Goal: Task Accomplishment & Management: Complete application form

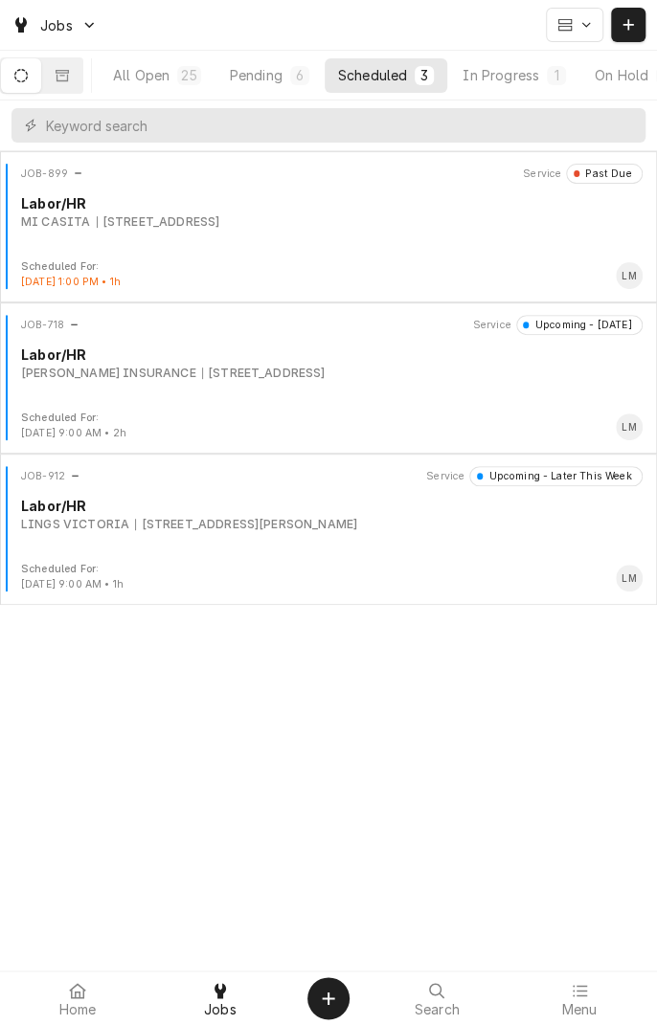
click at [530, 84] on button "In Progress 1" at bounding box center [514, 75] width 130 height 34
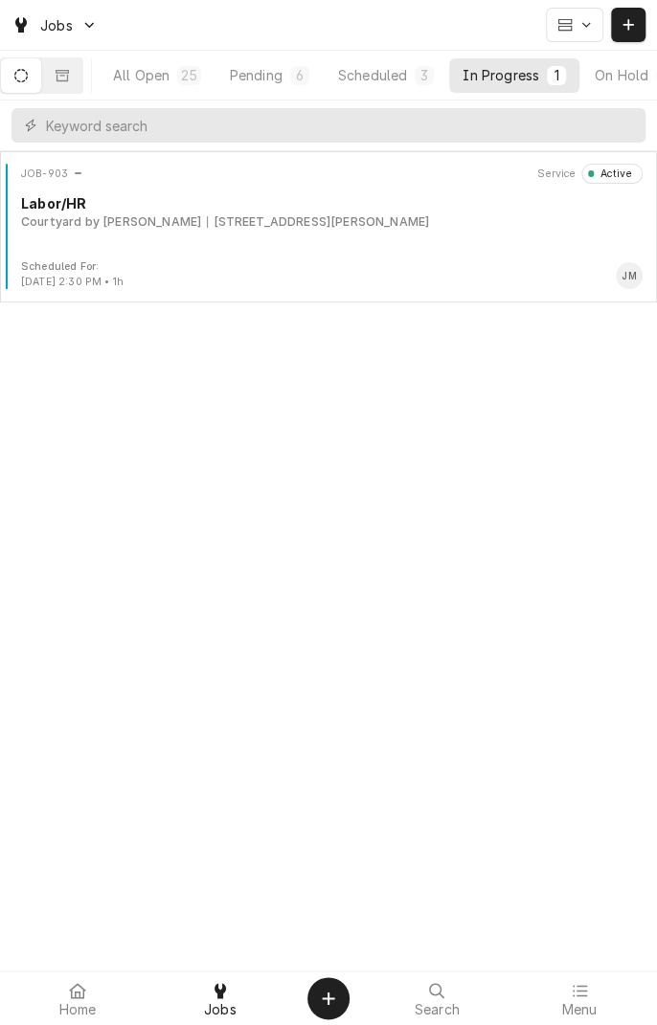
click at [442, 236] on div "JOB-903 Service Active Labor/HR Courtyard by Marriott 8002 N Navarro St, Victor…" at bounding box center [328, 212] width 641 height 96
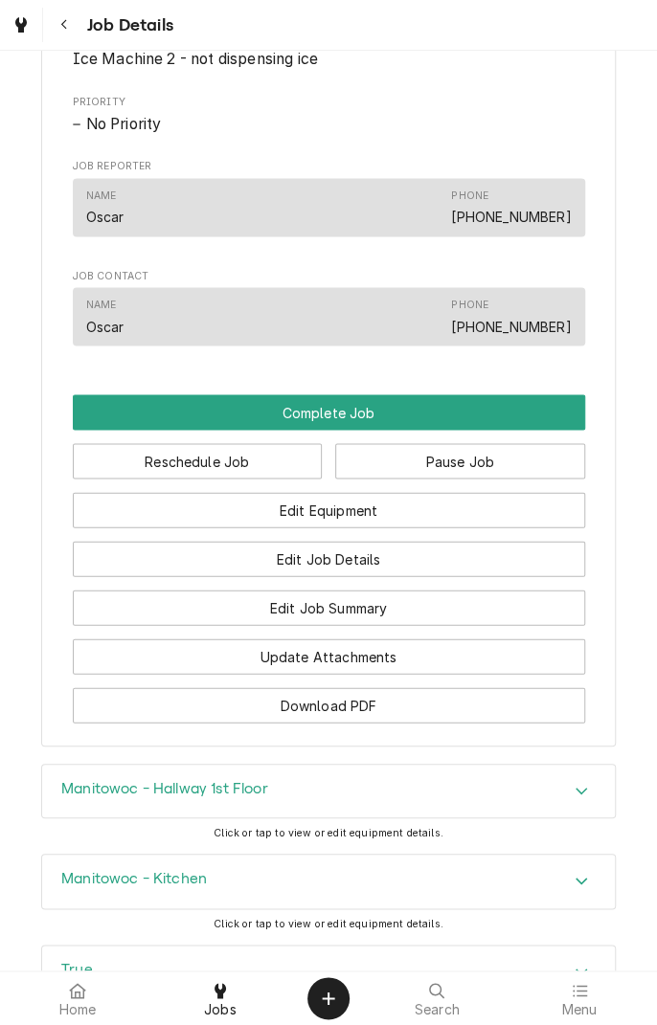
scroll to position [994, 0]
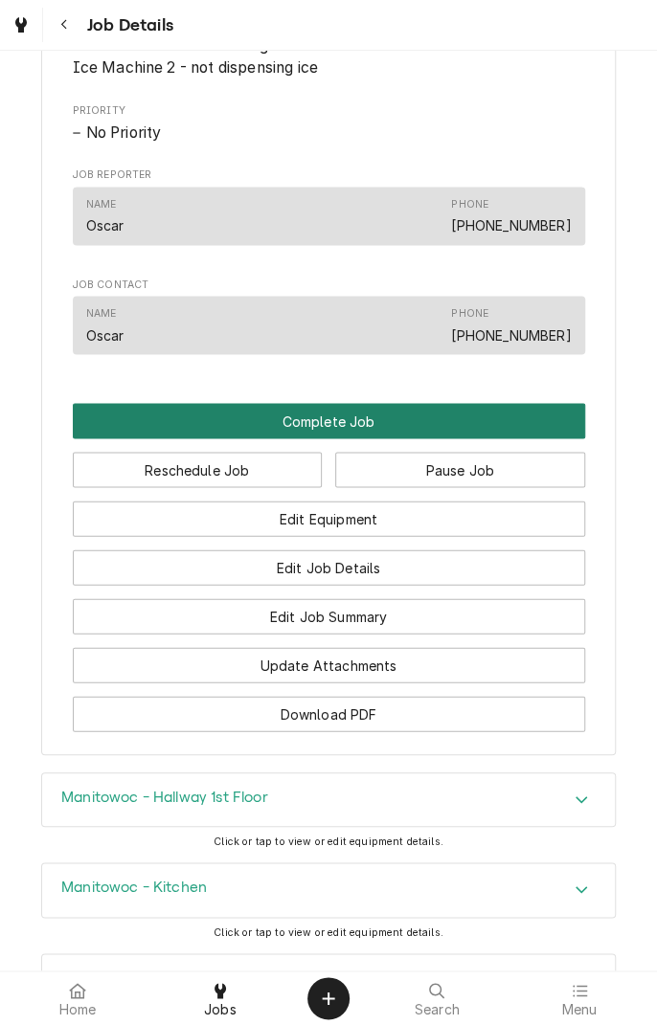
click at [475, 436] on button "Complete Job" at bounding box center [329, 420] width 512 height 35
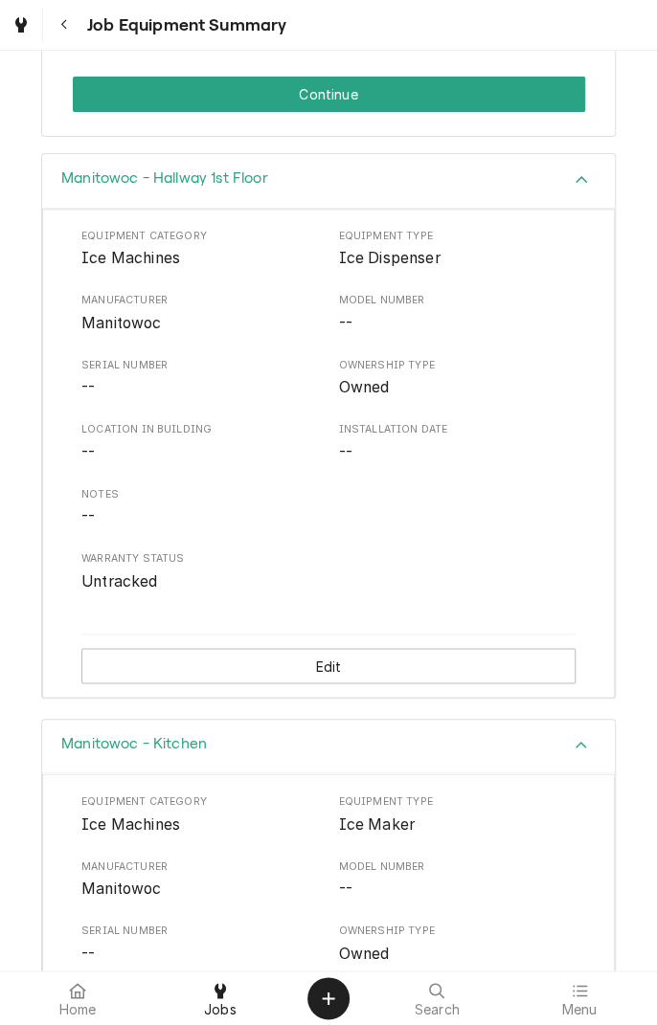
scroll to position [548, 0]
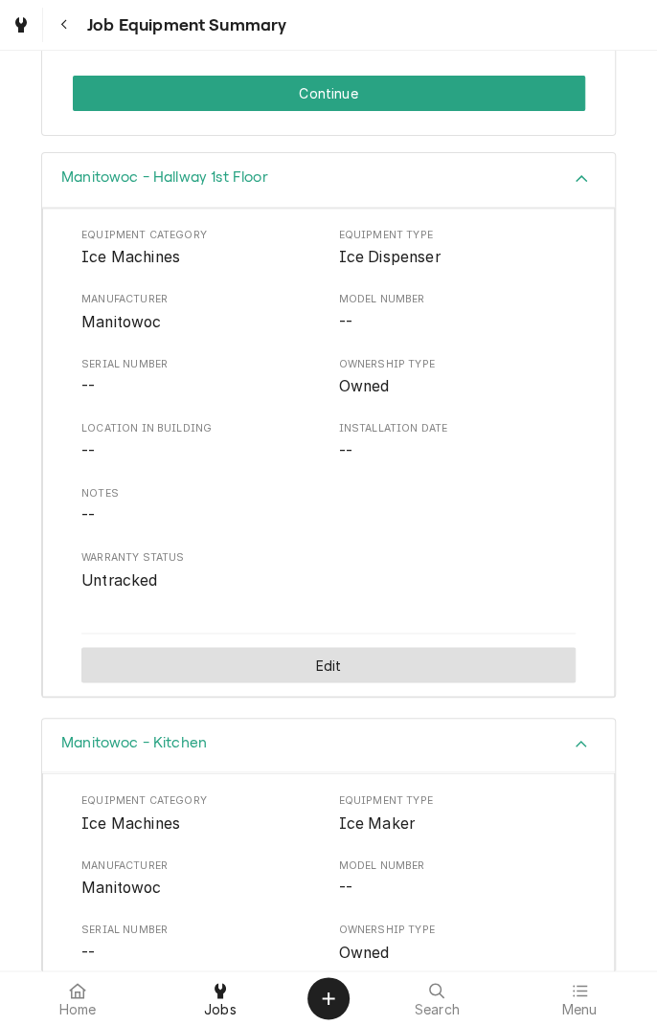
click at [373, 663] on button "Edit" at bounding box center [328, 664] width 494 height 35
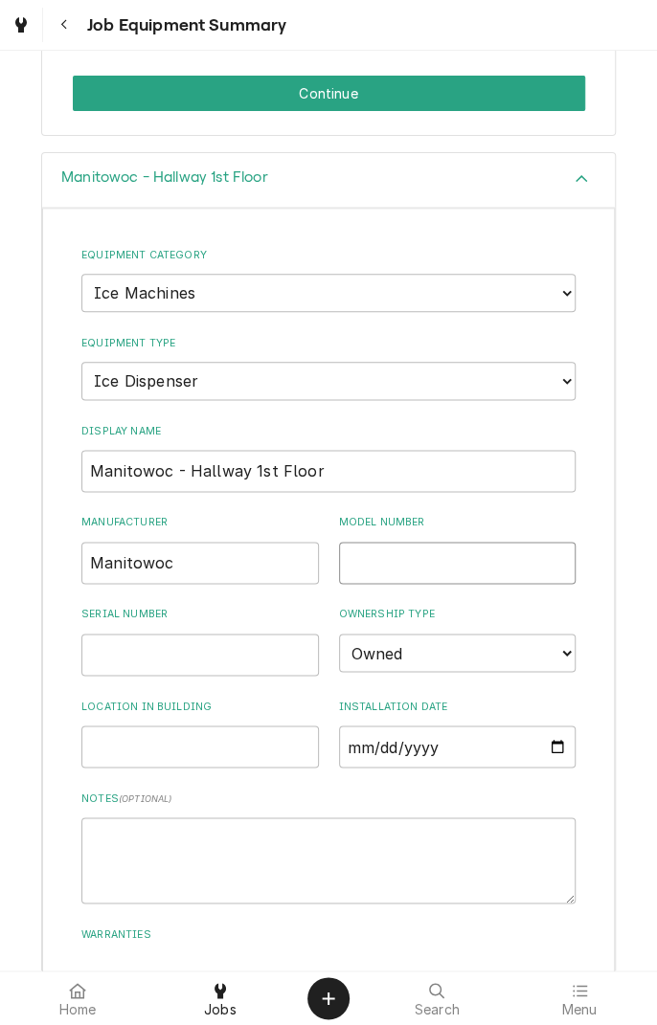
click at [442, 552] on input "Model Number" at bounding box center [457, 563] width 237 height 42
type input "Spa180"
click at [224, 643] on input "Serial Number" at bounding box center [199, 655] width 237 height 42
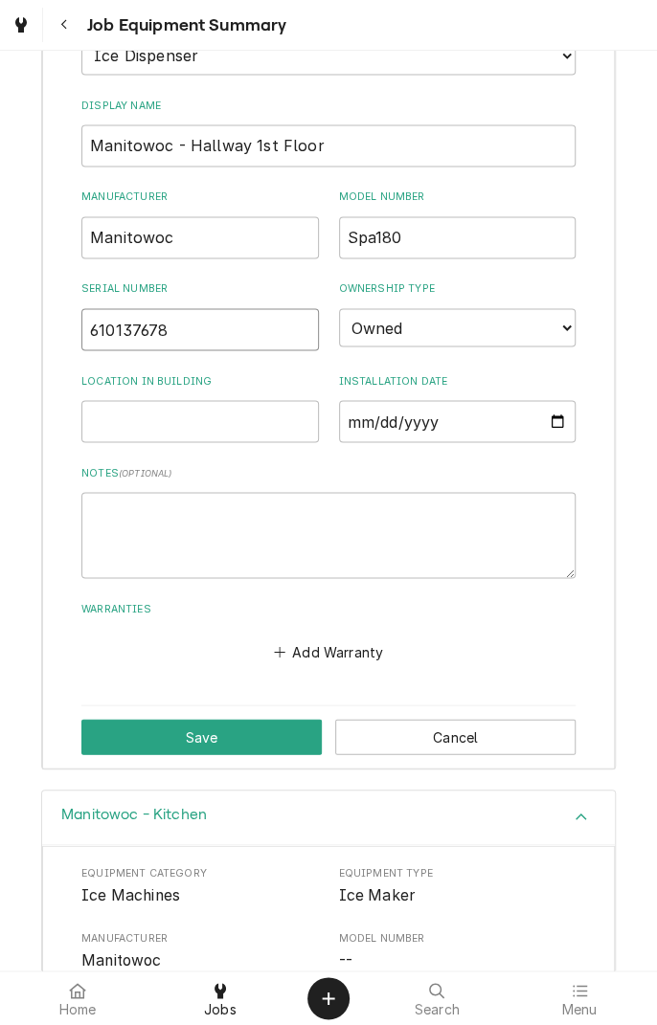
scroll to position [899, 0]
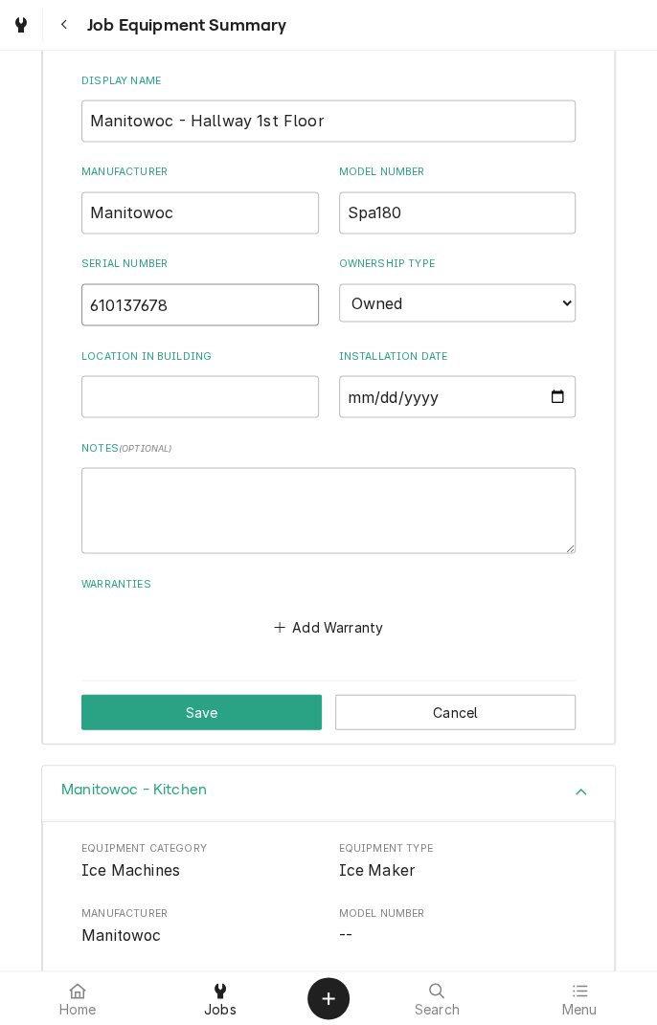
type input "610137678"
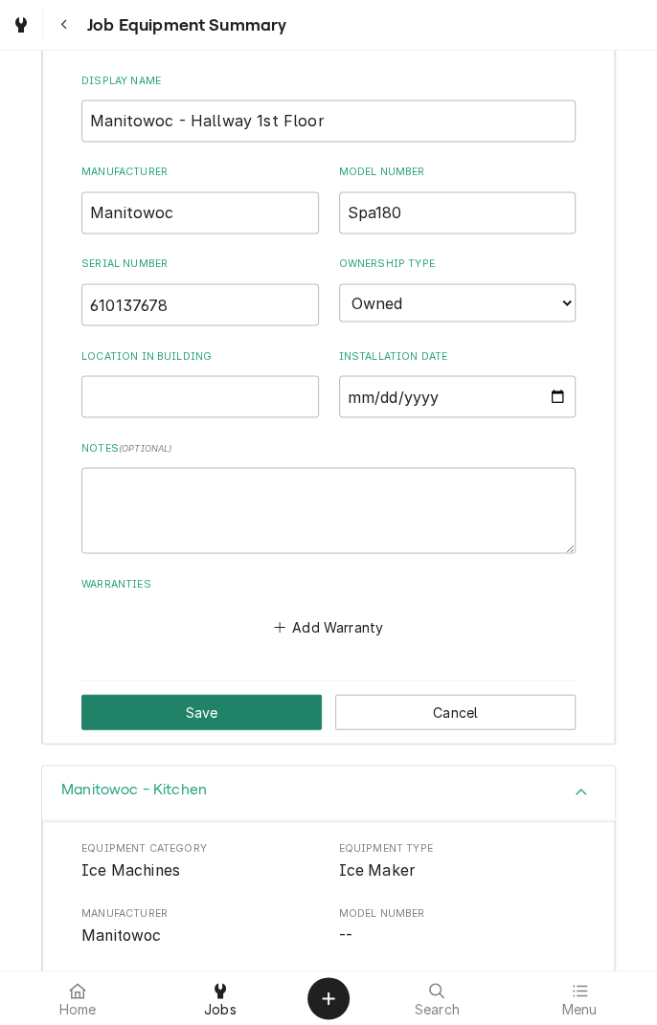
click at [243, 697] on button "Save" at bounding box center [201, 711] width 240 height 35
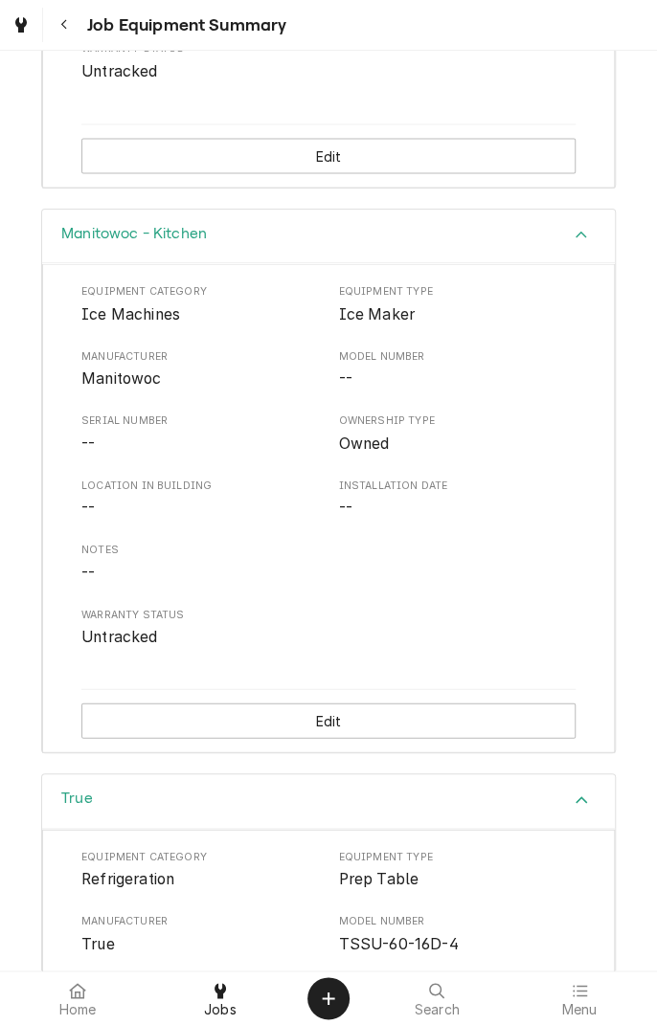
scroll to position [1059, 0]
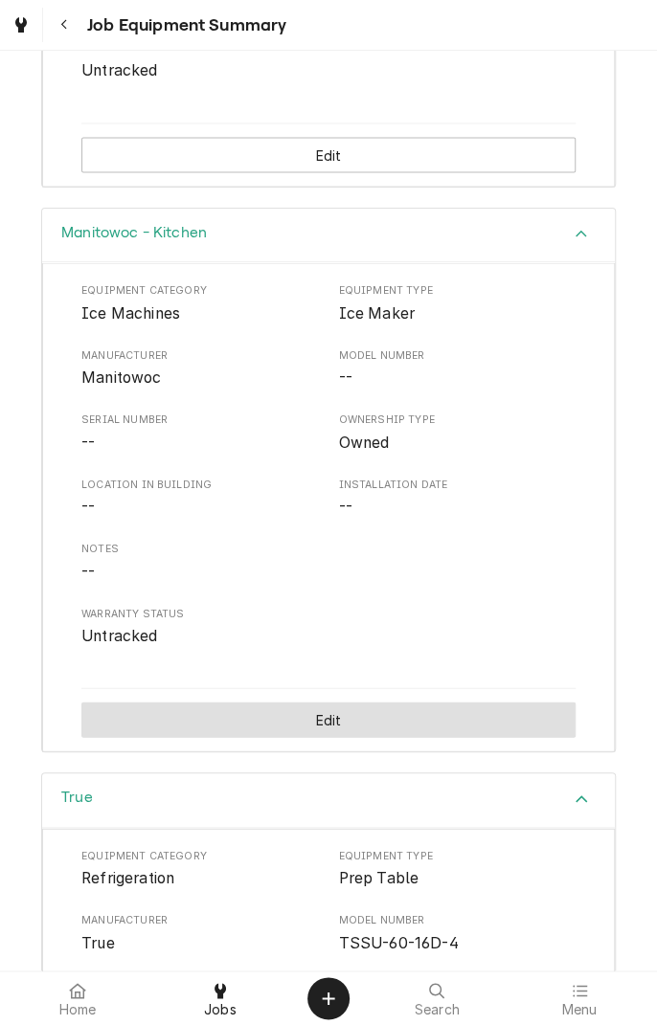
click at [446, 704] on button "Edit" at bounding box center [328, 719] width 494 height 35
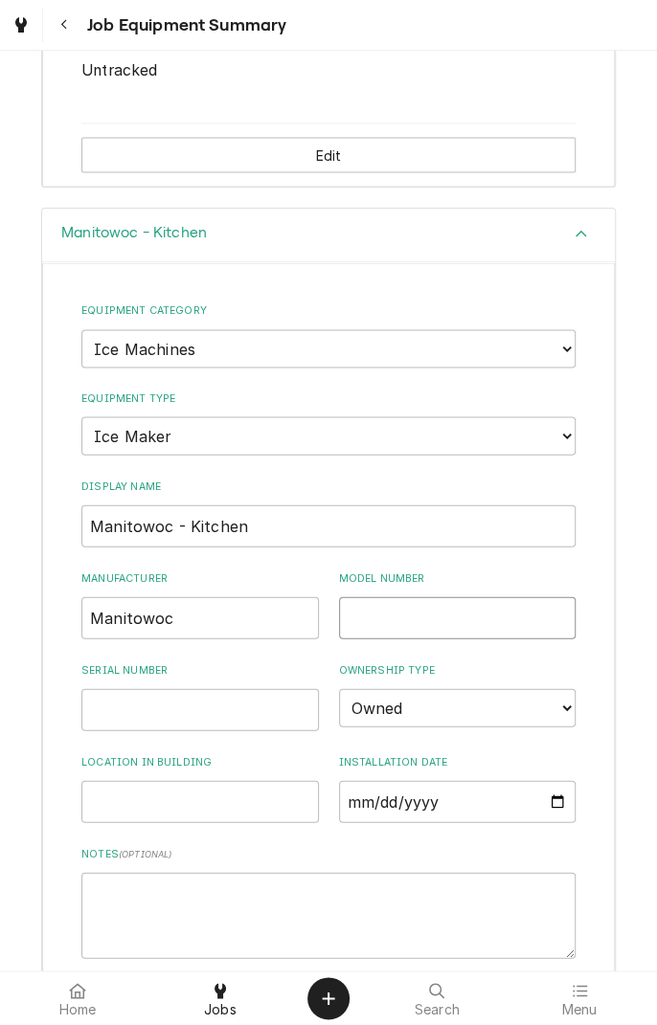
click at [436, 606] on input "Model Number" at bounding box center [457, 617] width 237 height 42
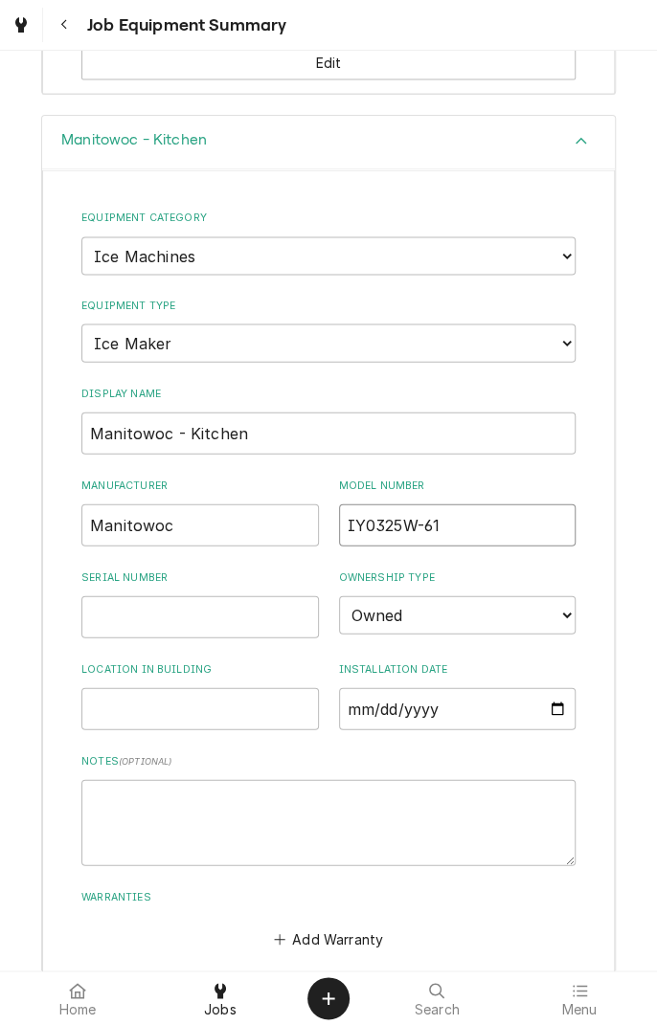
scroll to position [1238, 0]
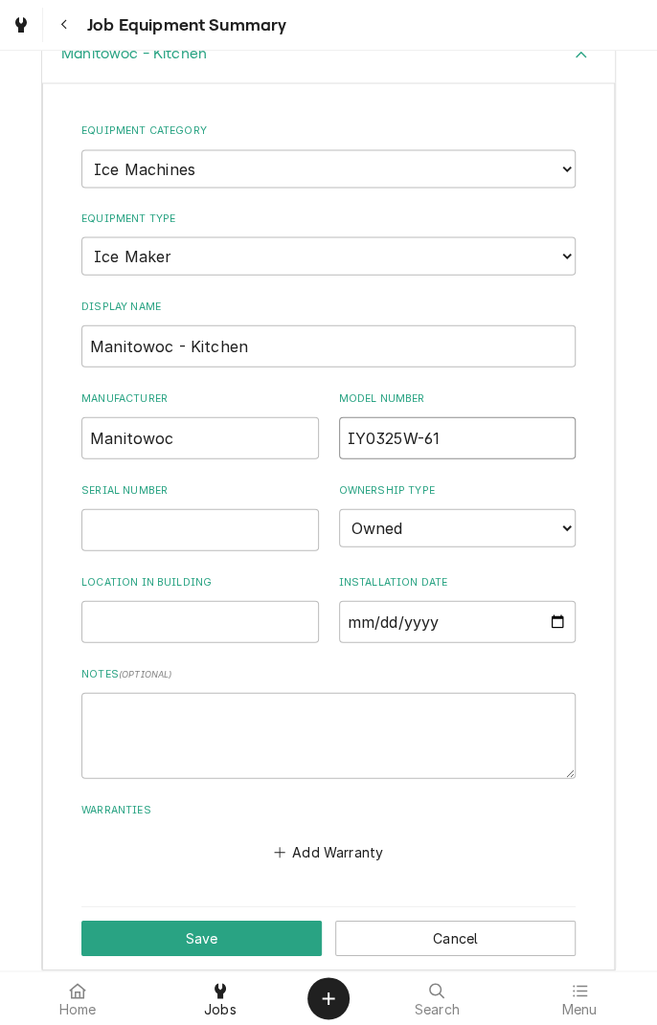
type input "IY0325W-61"
click at [258, 525] on input "Serial Number" at bounding box center [199, 530] width 237 height 42
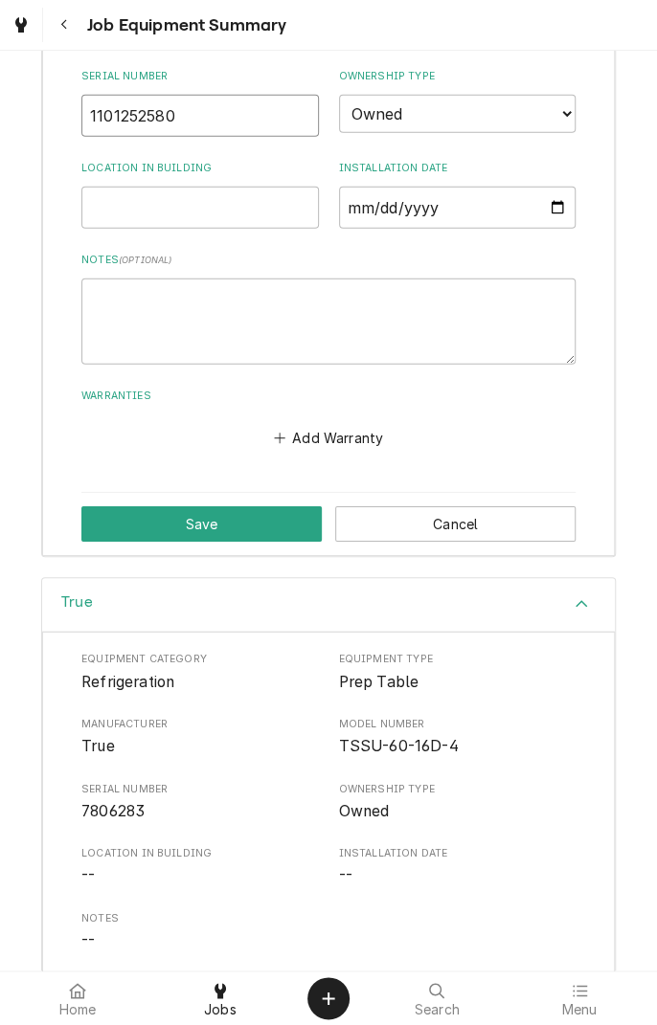
scroll to position [1662, 0]
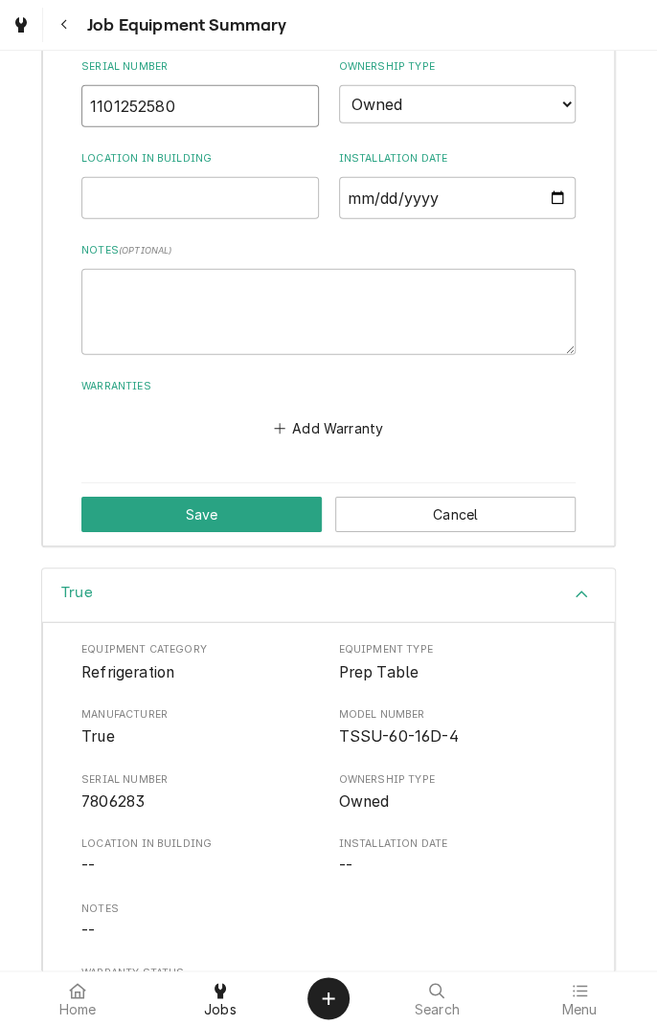
type input "1101252580"
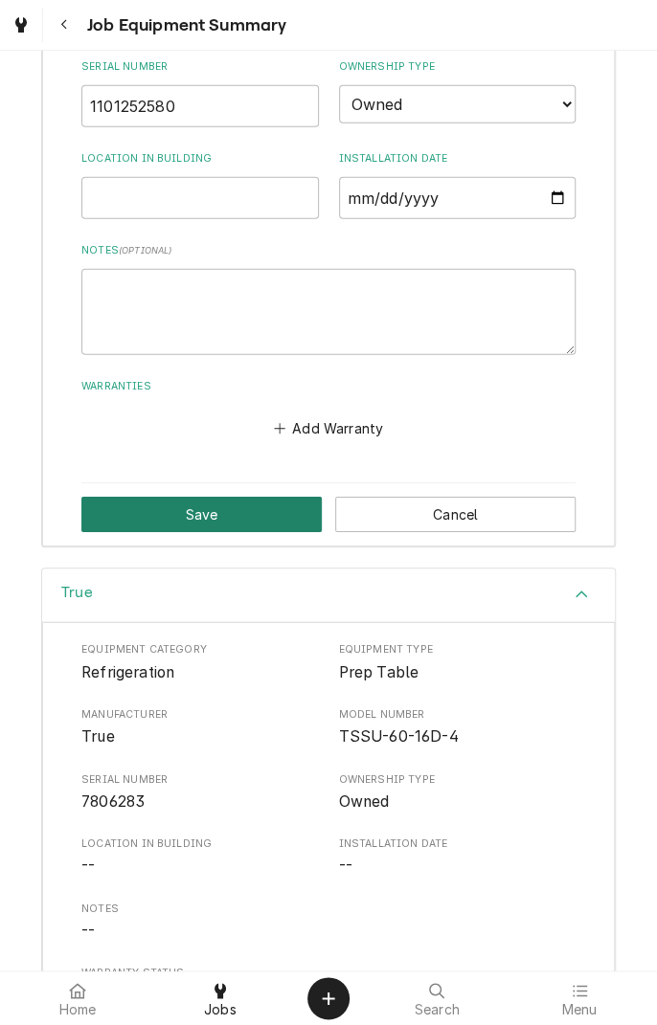
click at [258, 506] on button "Save" at bounding box center [201, 514] width 240 height 35
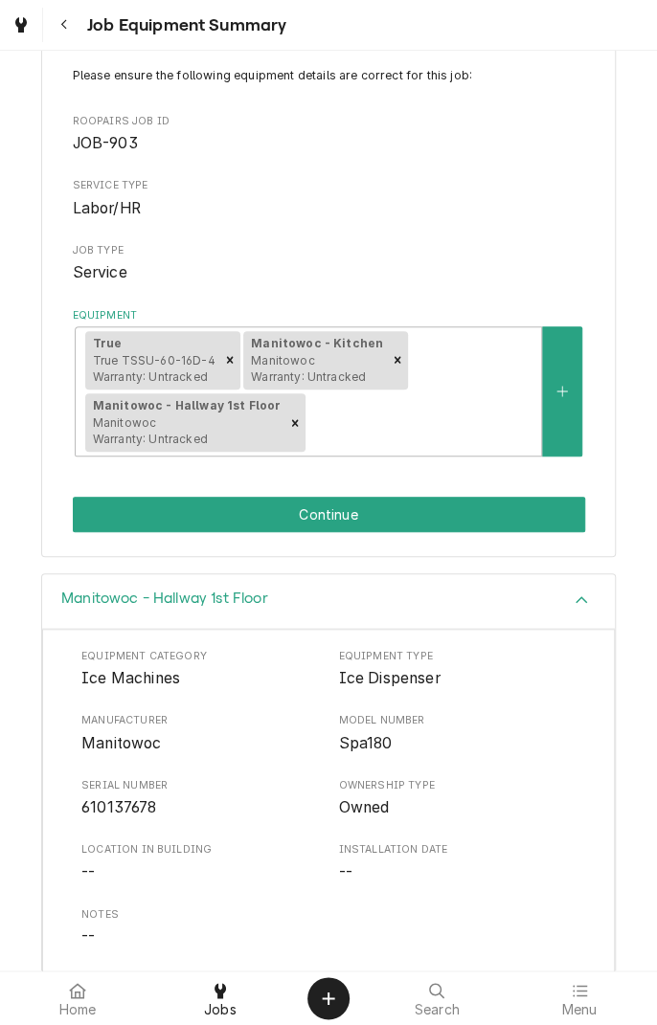
scroll to position [0, 0]
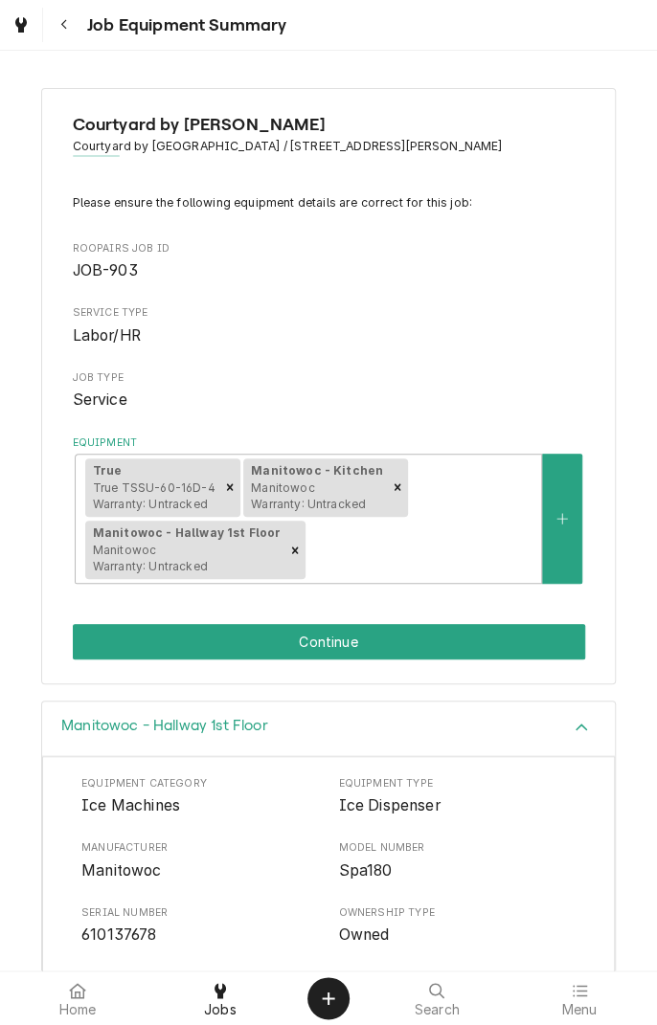
click at [456, 641] on button "Continue" at bounding box center [329, 641] width 512 height 35
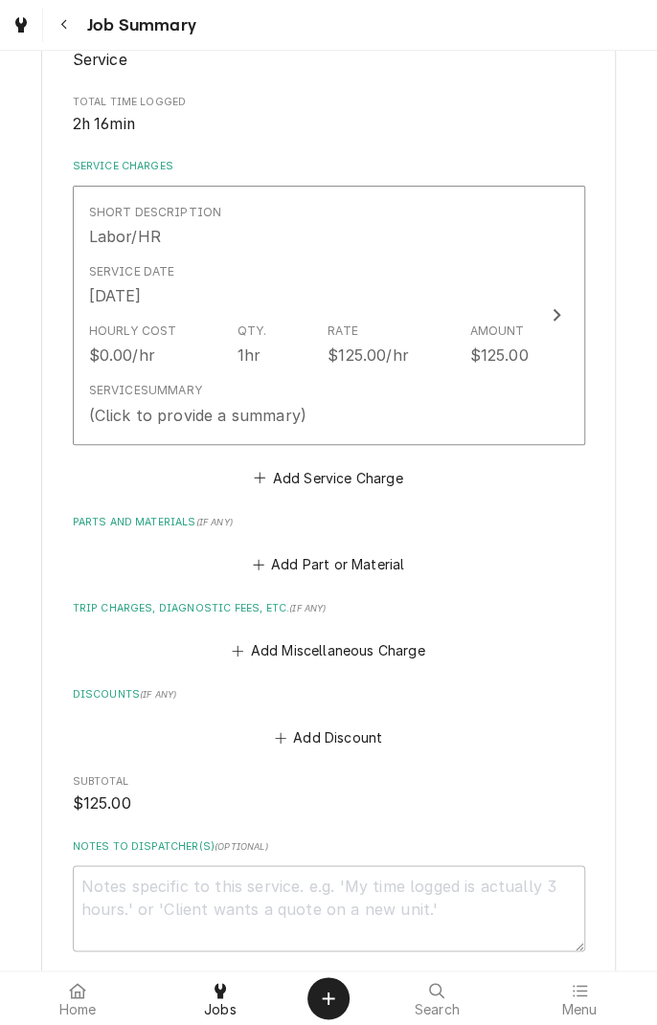
scroll to position [362, 0]
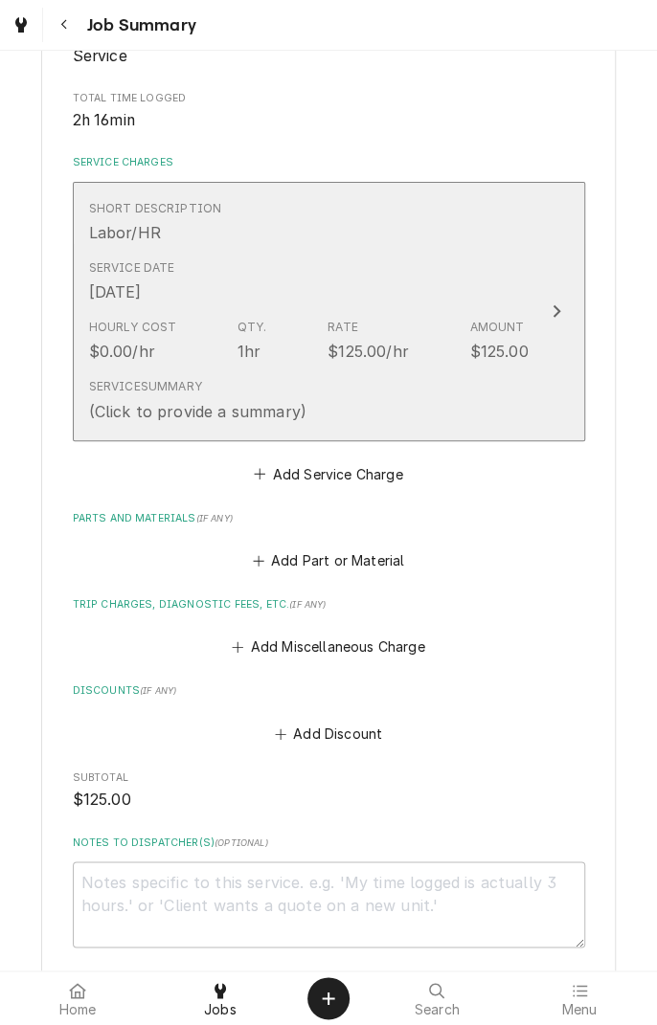
click at [519, 391] on div "Service Summary (Click to provide a summary)" at bounding box center [308, 399] width 439 height 59
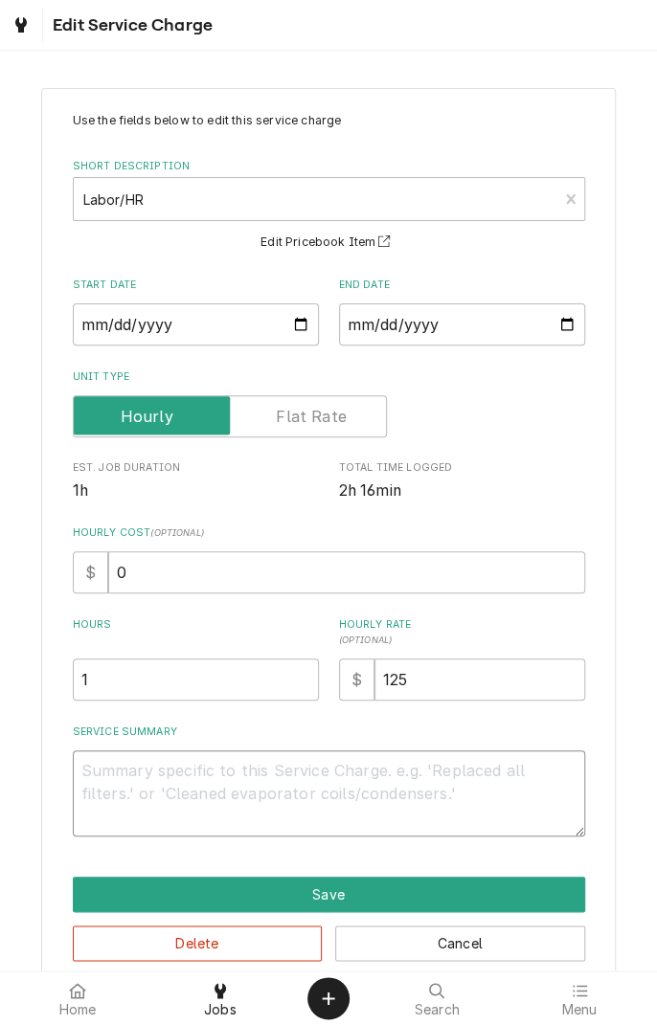
click at [394, 770] on textarea "Service Summary" at bounding box center [329, 793] width 512 height 86
type textarea "x"
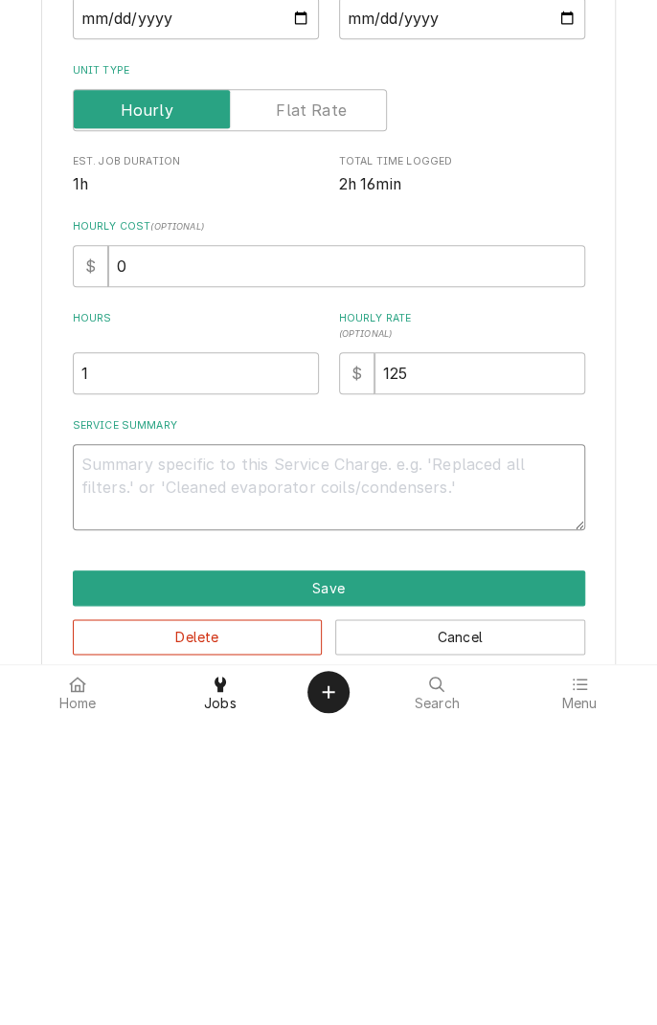
type textarea "F"
type textarea "x"
type textarea "Fo"
type textarea "x"
type textarea "Found"
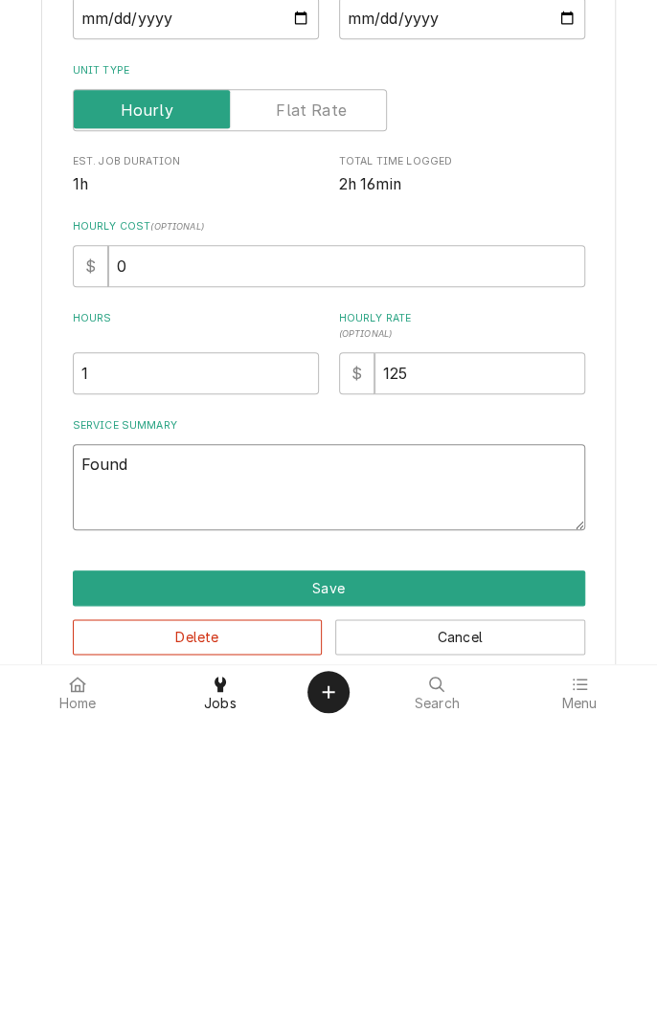
type textarea "x"
type textarea "Found i"
type textarea "x"
type textarea "Found ic"
type textarea "x"
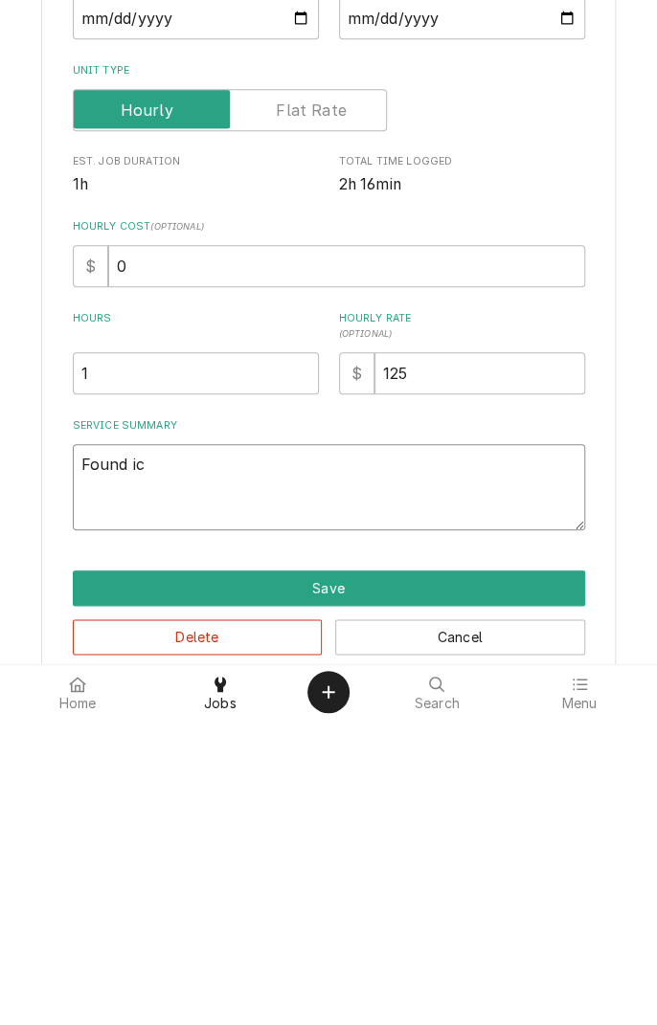
type textarea "Found ice"
type textarea "x"
type textarea "Found ice"
type textarea "x"
type textarea "Found ice machine"
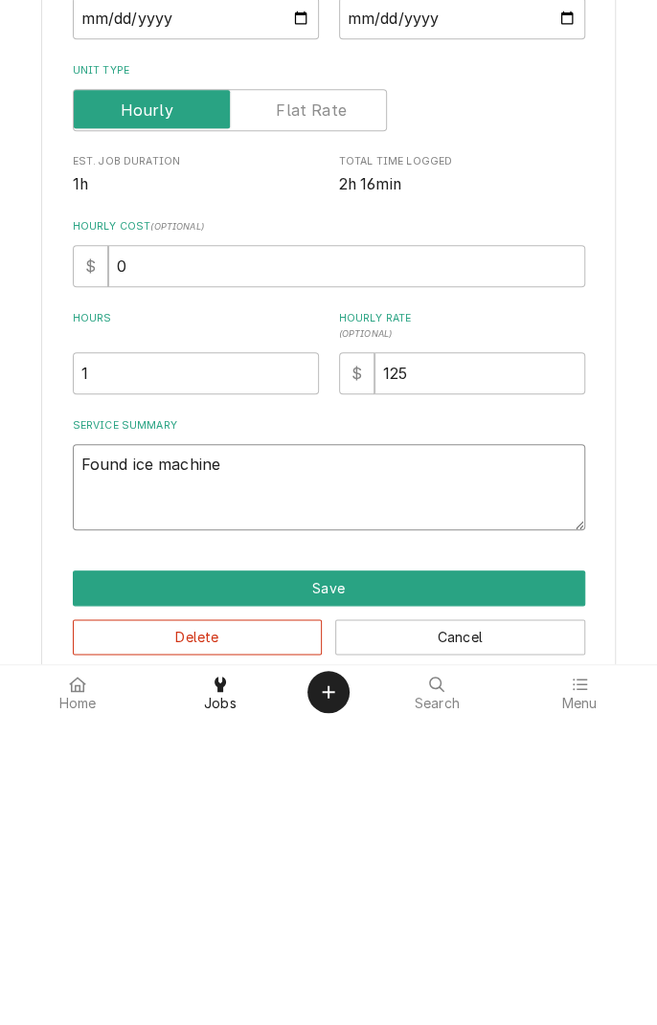
type textarea "x"
type textarea "Found ice machine i"
type textarea "x"
type textarea "Found ice machine in"
type textarea "x"
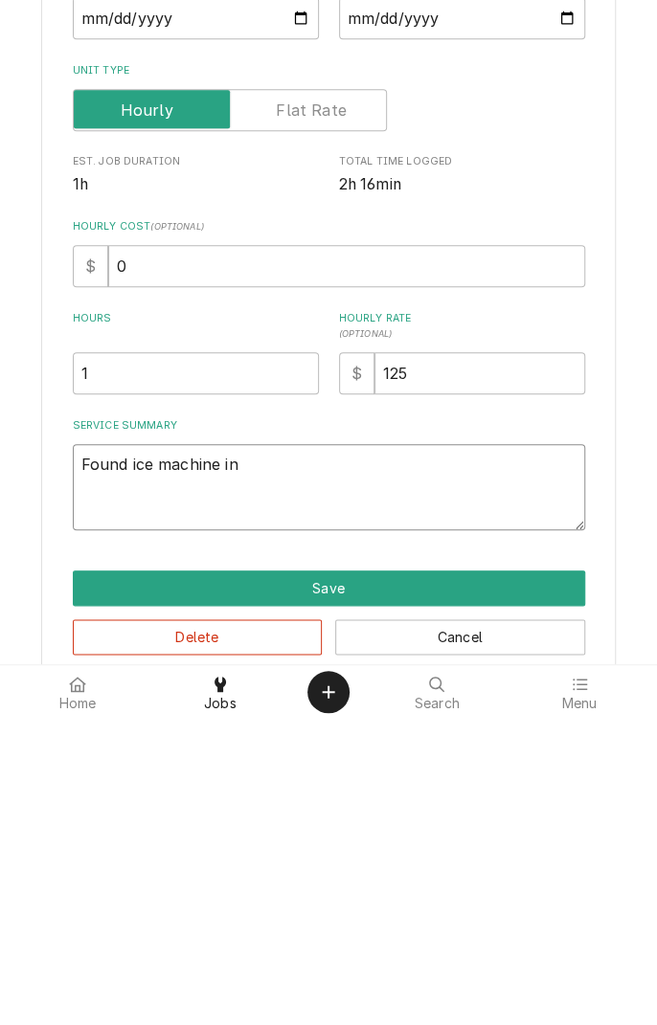
type textarea "Found ice machine in"
type textarea "x"
type textarea "Found ice machine in h"
type textarea "x"
type textarea "Found ice machine in ha"
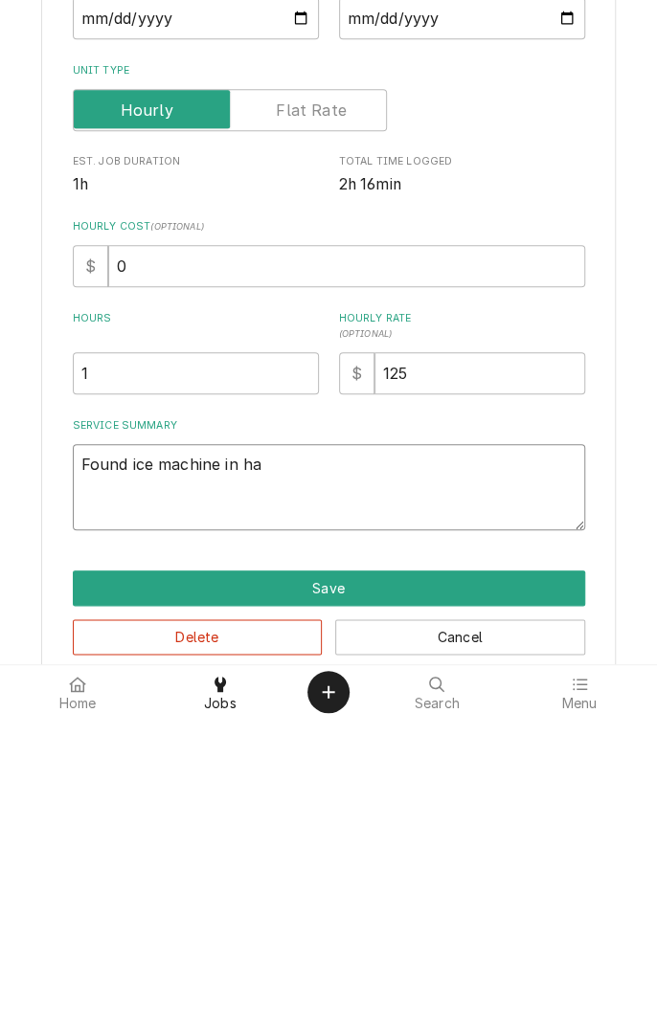
type textarea "x"
type textarea "Found ice machine in hal"
type textarea "x"
type textarea "Found ice machine in hall"
type textarea "x"
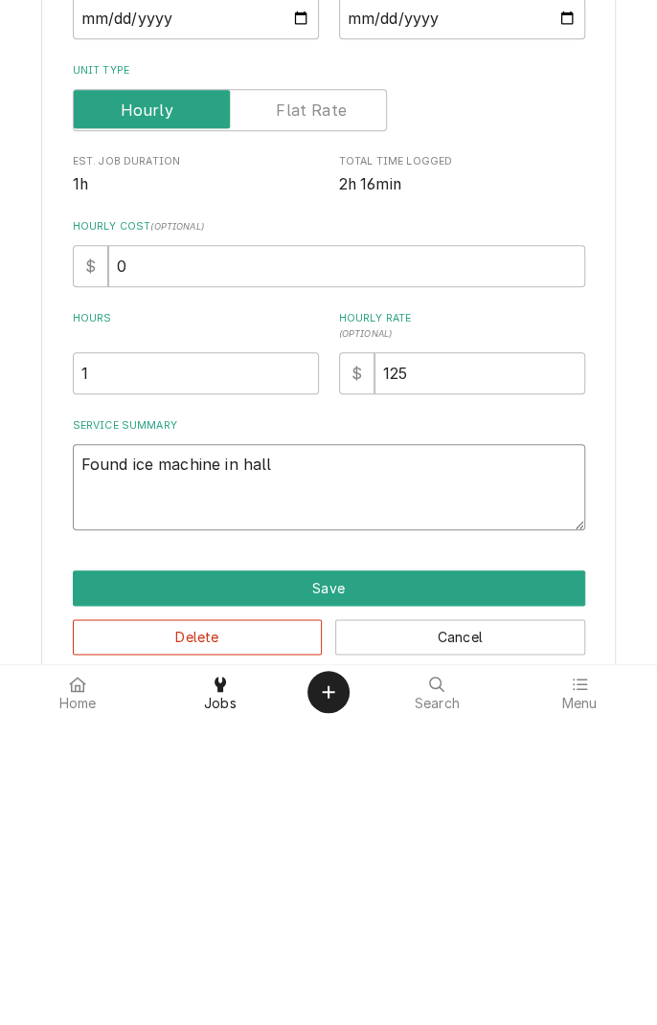
type textarea "Found ice machine in hall"
type textarea "x"
type textarea "Found ice machine in hall w"
type textarea "x"
type textarea "Found ice machine in hall wa"
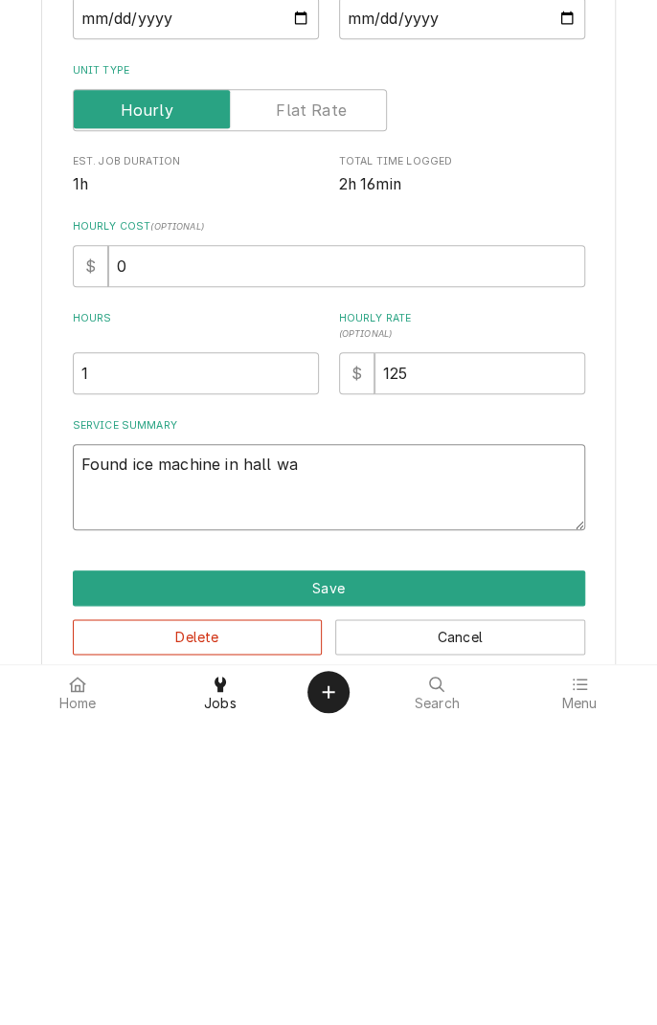
type textarea "x"
type textarea "Found ice machine in hall was"
type textarea "x"
type textarea "Found ice machine in hall was"
type textarea "x"
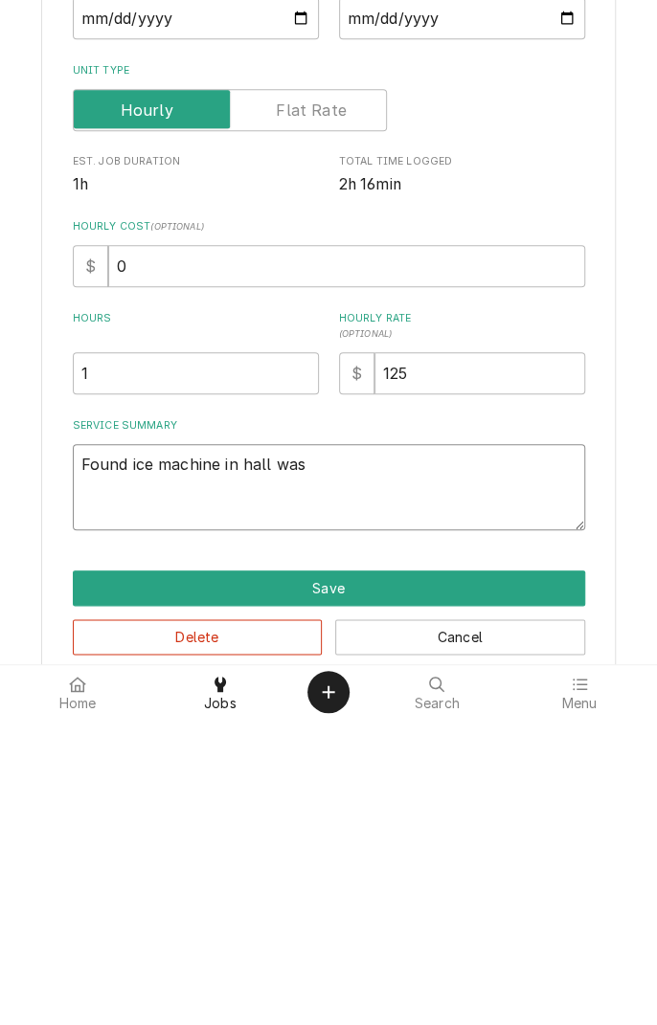
type textarea "Found ice machine in hall was o"
type textarea "x"
type textarea "Found ice machine in hall was of"
type textarea "x"
type textarea "Found ice machine in hall was off"
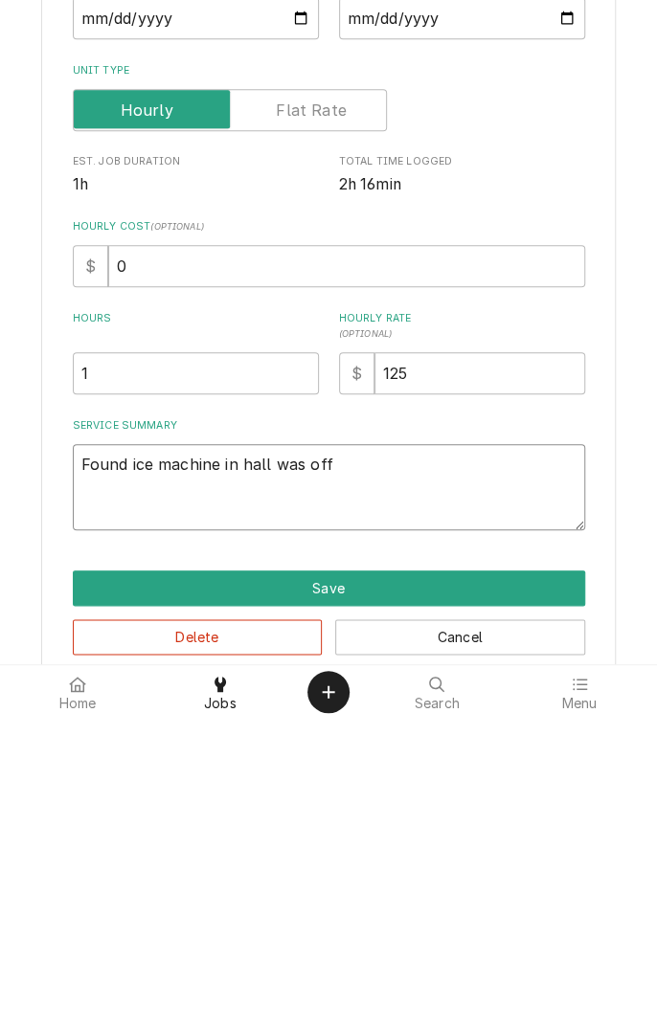
type textarea "x"
type textarea "Found ice machine in hall was off"
type textarea "x"
type textarea "Found ice machine in hall was off t"
type textarea "x"
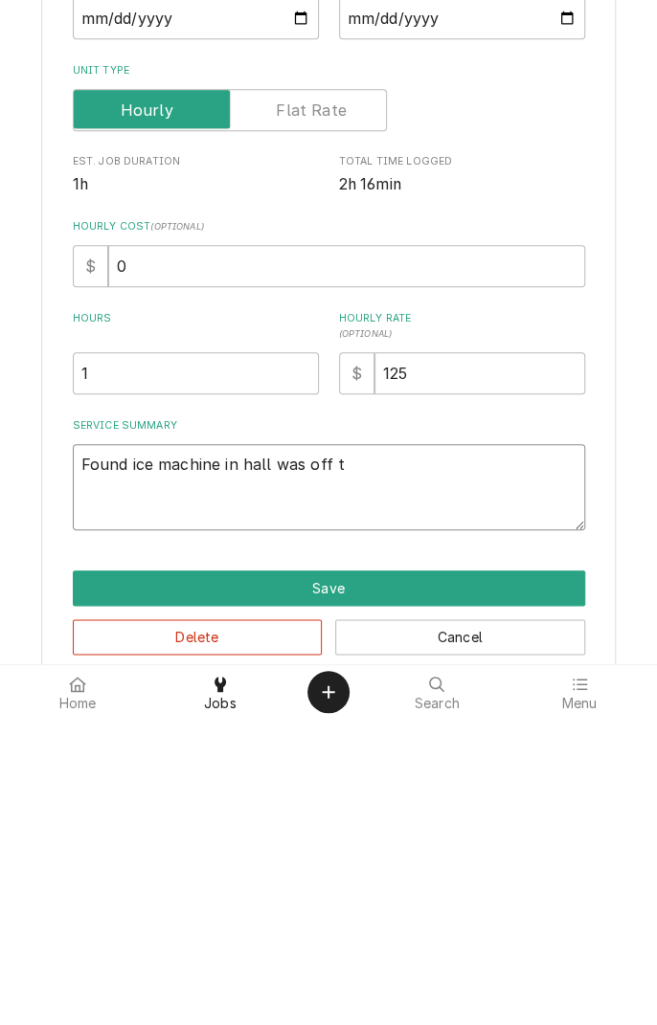
type textarea "Found ice machine in hall was off tu"
type textarea "x"
type textarea "Found ice machine in hall was off t"
type textarea "x"
type textarea "Found ice machine in hall was off"
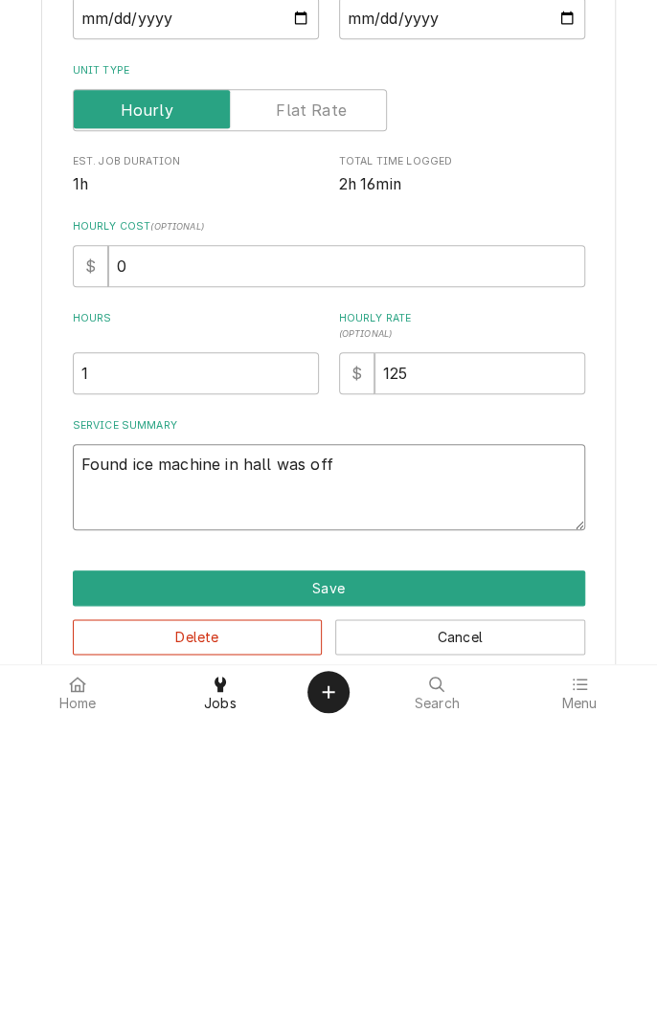
type textarea "x"
type textarea "Found ice machine in hall was off"
type textarea "x"
type textarea "Found ice machine in hall was off."
type textarea "x"
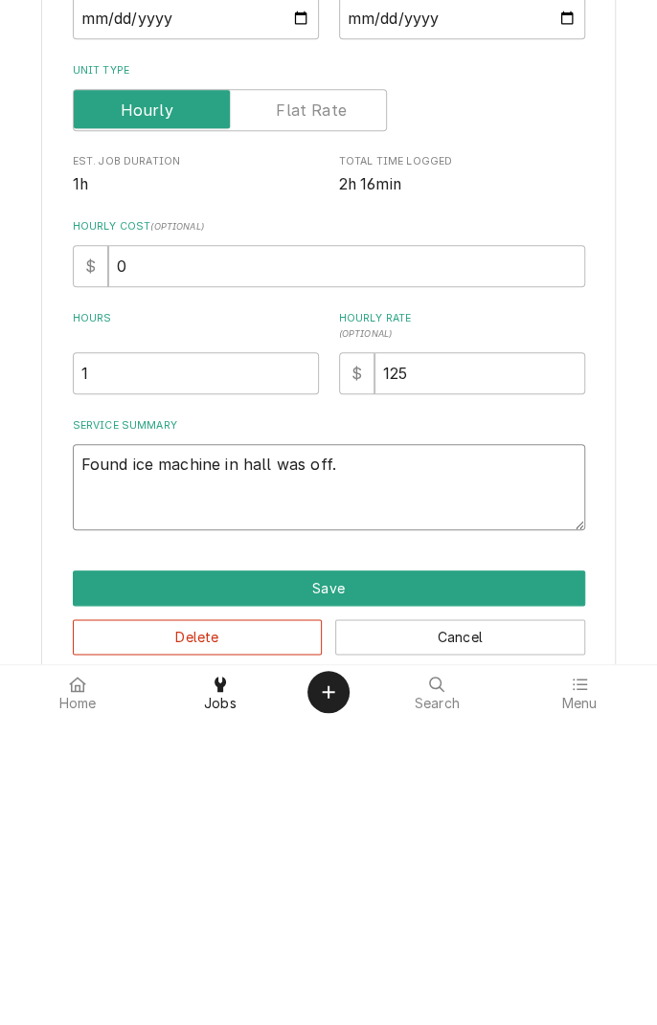
type textarea "Found ice machine in hall was off."
type textarea "x"
type textarea "Found ice machine in hall was off. P"
type textarea "x"
type textarea "Found ice machine in hall was off. Po"
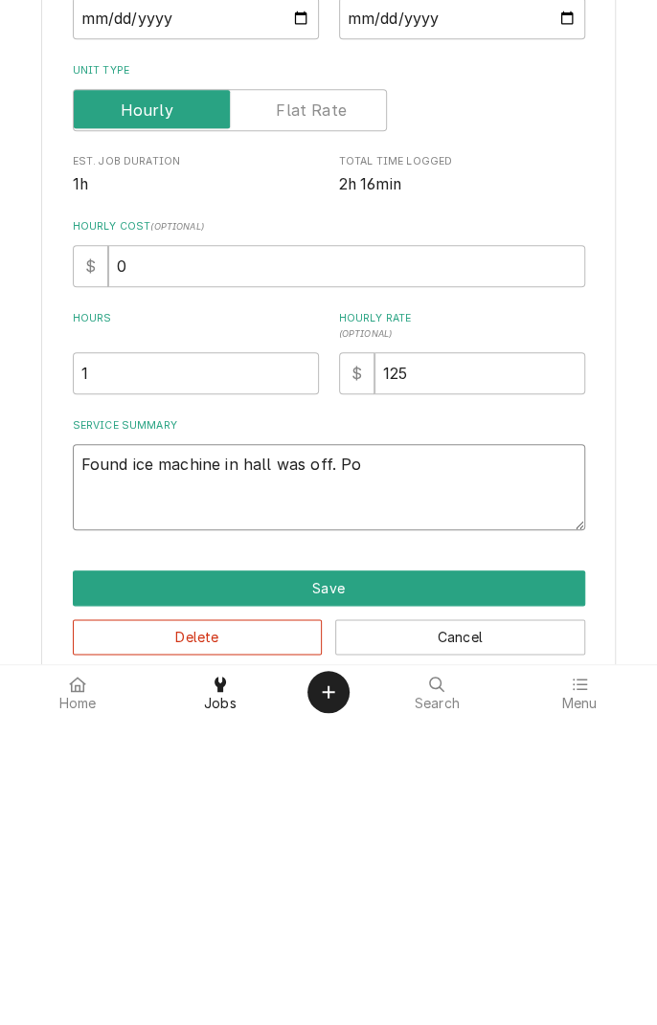
type textarea "x"
type textarea "Found ice machine in hall was off. Pow"
type textarea "x"
type textarea "Found ice machine in hall was off. Powe"
type textarea "x"
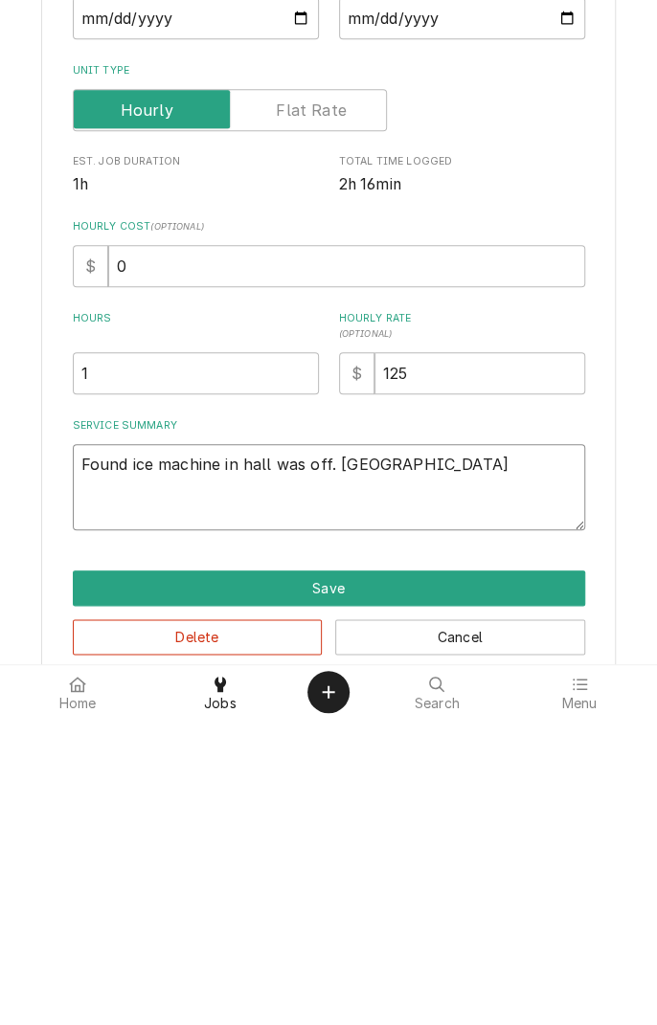
type textarea "Found ice machine in hall was off. Power"
type textarea "x"
type textarea "Found ice machine in hall was off. Powered"
type textarea "x"
type textarea "Found ice machine in hall was off. Powered up"
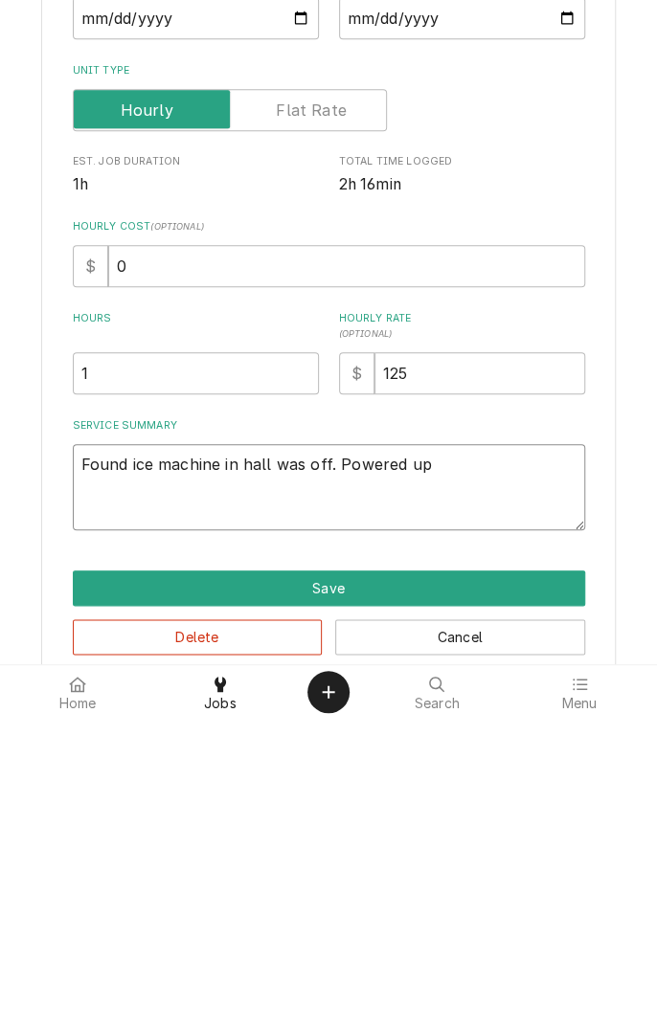
type textarea "x"
type textarea "Found ice machine in hall was off. Powered up a"
type textarea "x"
type textarea "Found ice machine in hall was off. Powered up an"
type textarea "x"
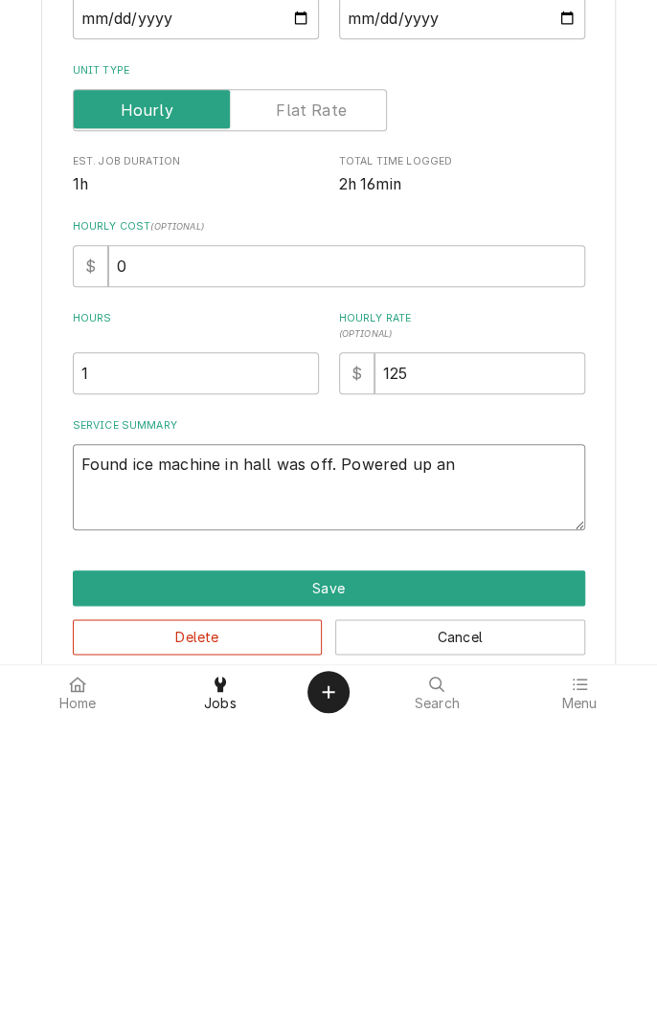
type textarea "Found ice machine in hall was off. Powered up and"
type textarea "x"
type textarea "Found ice machine in hall was off. Powered up and"
type textarea "x"
type textarea "Found ice machine in hall was off. Powered up and m"
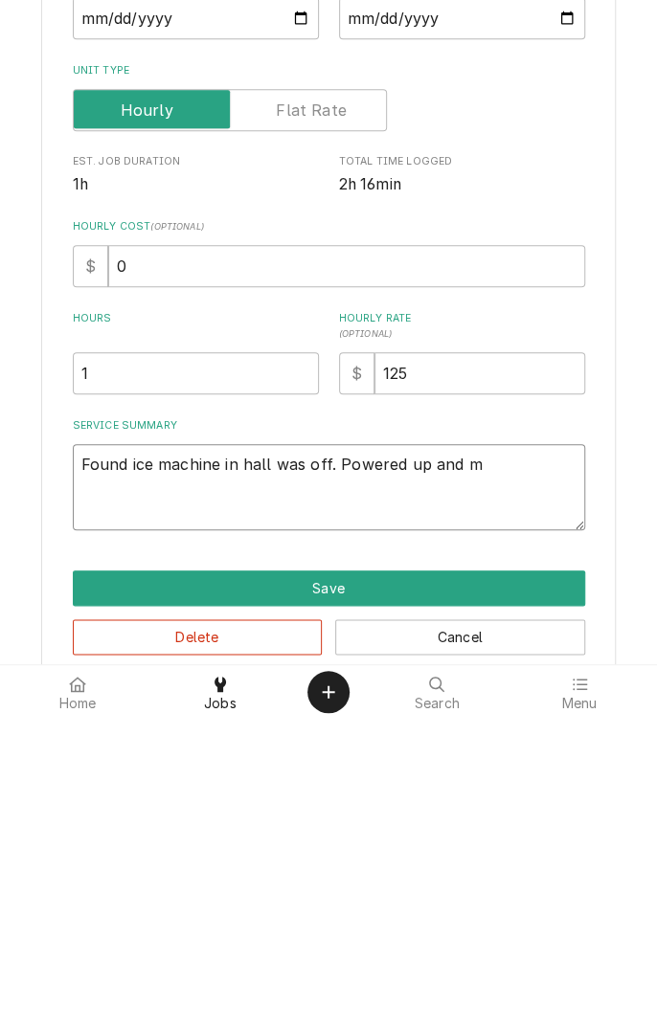
type textarea "x"
type textarea "Found ice machine in hall was off. Powered up and ma"
type textarea "x"
type textarea "Found ice machine in hall was off. Powered up and mad"
type textarea "x"
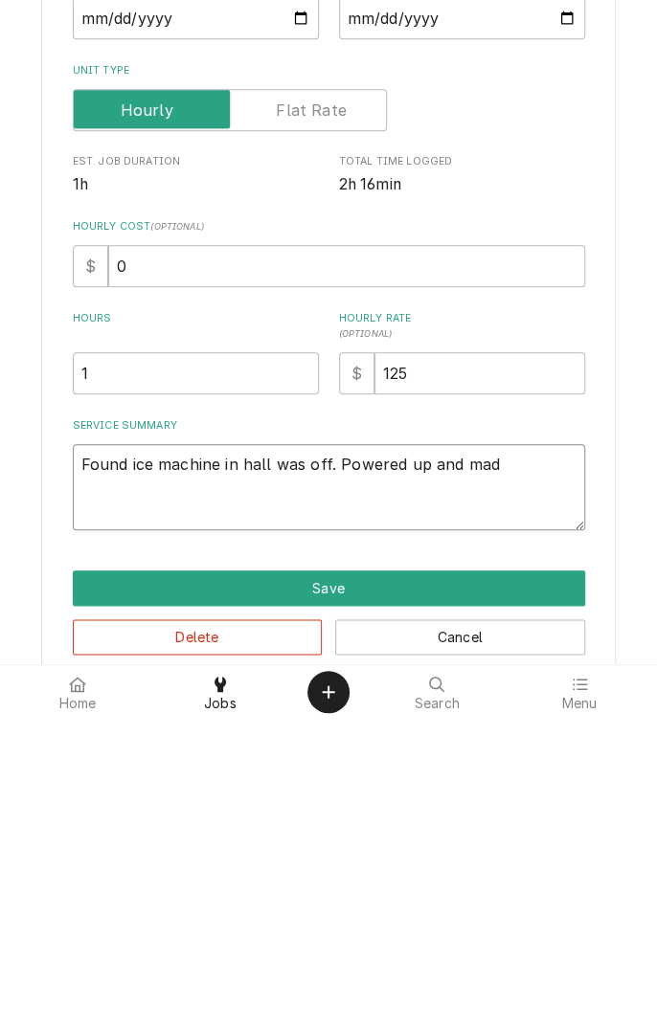
type textarea "Found ice machine in hall was off. Powered up and made"
type textarea "x"
type textarea "Found ice machine in hall was off. Powered up and made"
type textarea "x"
type textarea "Found ice machine in hall was off. Powered up and made i"
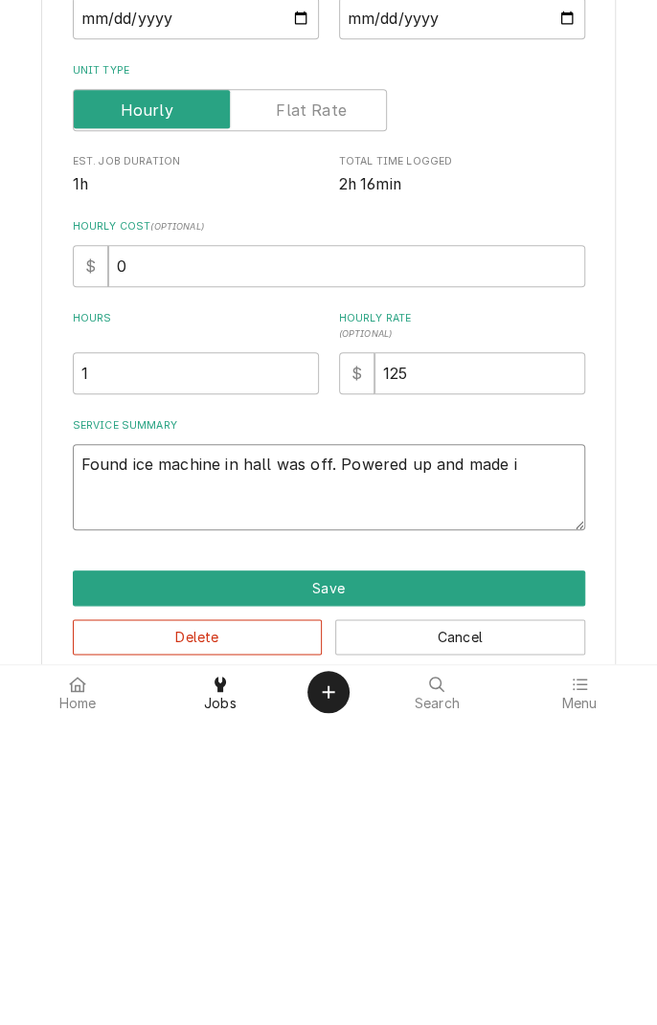
type textarea "x"
type textarea "Found ice machine in hall was off. Powered up and made ic"
type textarea "x"
type textarea "Found ice machine in hall was off. Powered up and made ice"
type textarea "x"
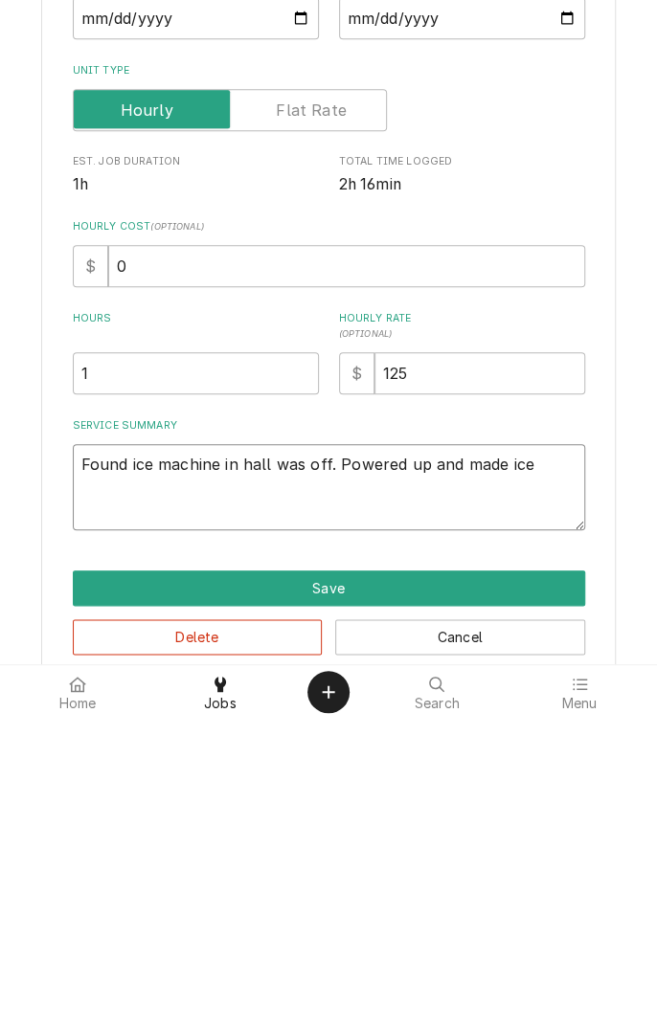
type textarea "Found ice machine in hall was off. Powered up and made ice"
type textarea "x"
type textarea "Found ice machine in hall was off. Powered up and made ice d"
type textarea "x"
type textarea "Found ice machine in hall was off. Powered up and made ice di"
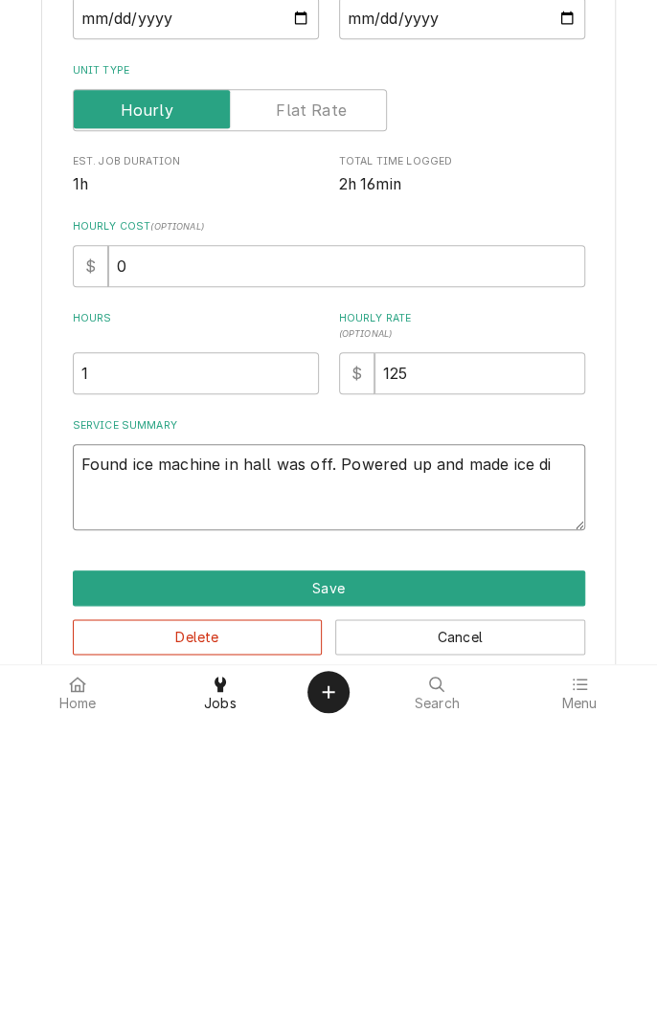
type textarea "x"
type textarea "Found ice machine in hall was off. Powered up and made ice dis"
type textarea "x"
type textarea "Found ice machine in hall was off. Powered up and made ice dispenser"
type textarea "x"
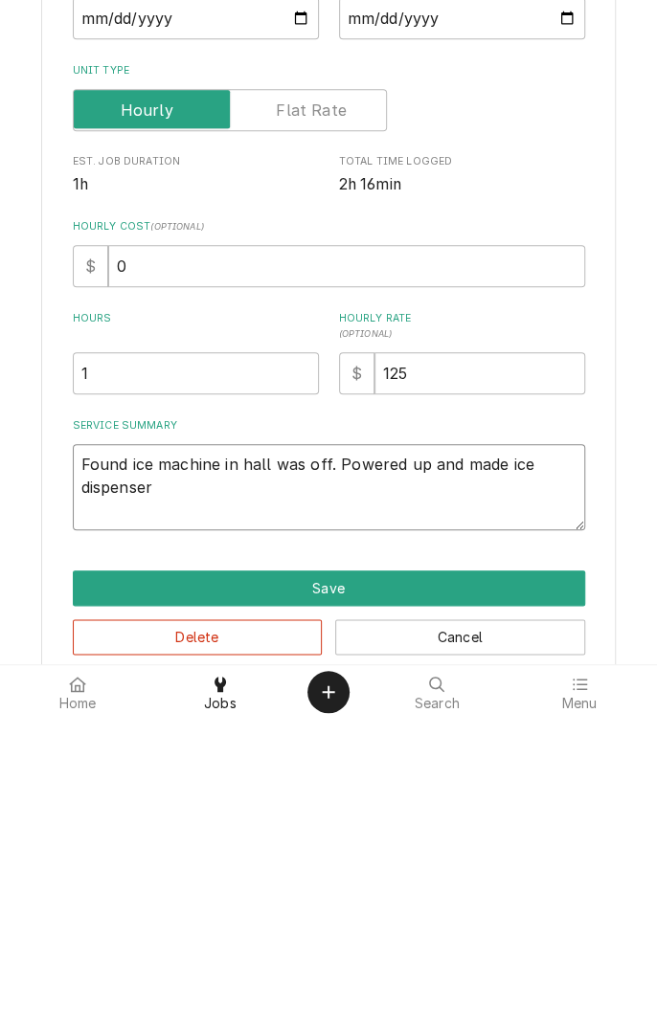
type textarea "Found ice machine in hall was off. Powered up and made ice dispenser u"
type textarea "x"
type textarea "Found ice machine in hall was off. Powered up and made ice dispenser un"
type textarea "x"
type textarea "Found ice machine in hall was off. Powered up and made ice dispenser uni"
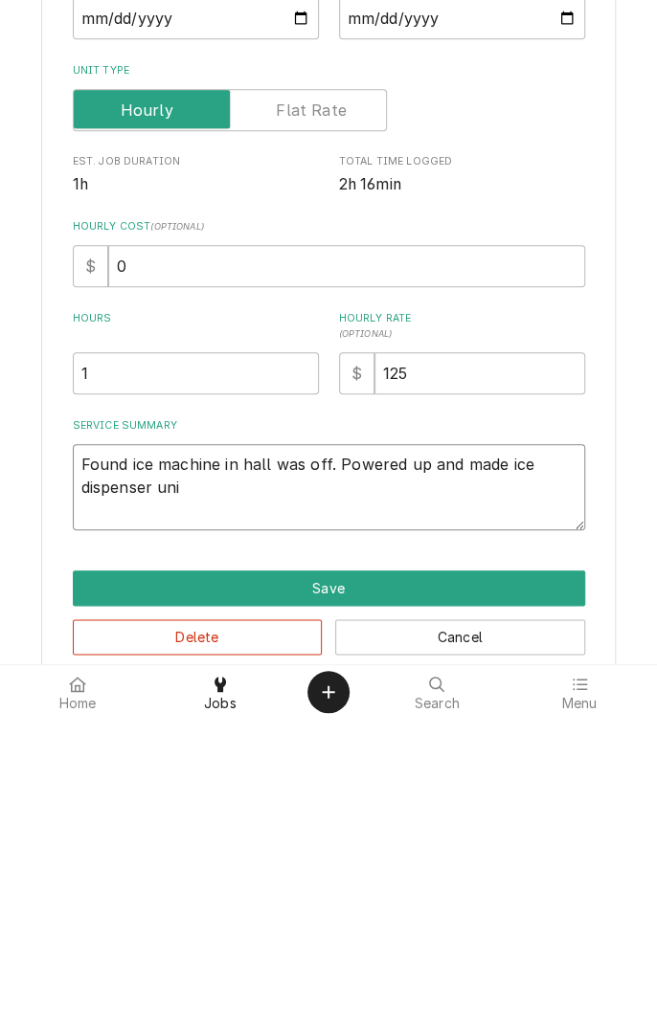
type textarea "x"
type textarea "Found ice machine in hall was off. Powered up and made ice dispenser unit"
type textarea "x"
type textarea "Found ice machine in hall was off. Powered up and made ice dispenser unit f"
type textarea "x"
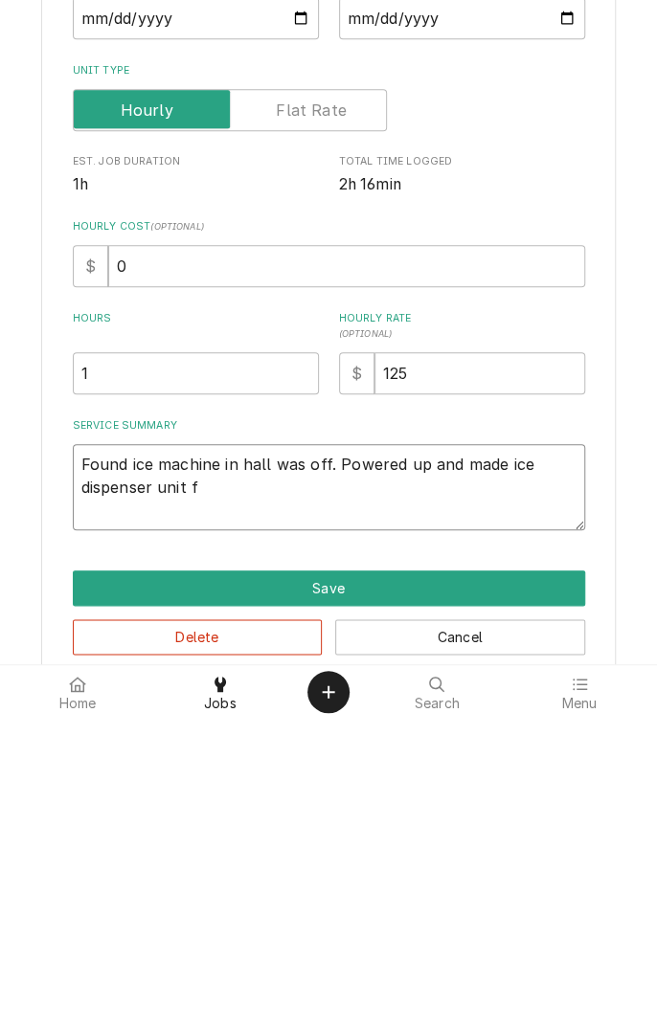
type textarea "Found ice machine in hall was off. Powered up and made ice dispenser unit fr"
type textarea "x"
type textarea "Found ice machine in hall was off. Powered up and made ice dispenser unit fro"
type textarea "x"
type textarea "Found ice machine in hall was off. Powered up and made ice dispenser unit fron"
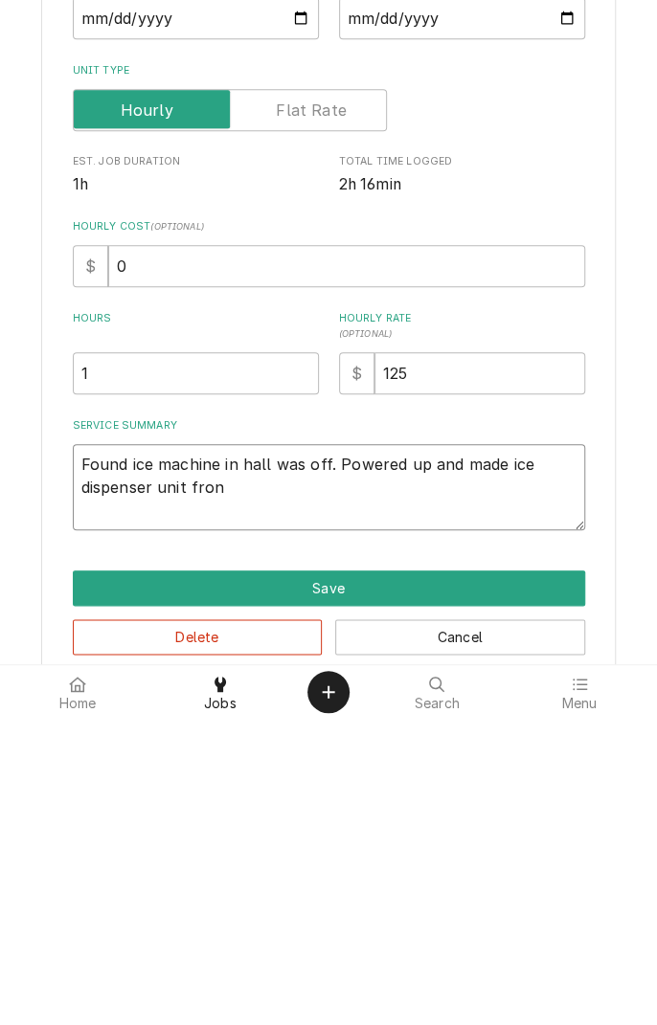
type textarea "x"
type textarea "Found ice machine in hall was off. Powered up and made ice dispenser unit front"
type textarea "x"
type textarea "Found ice machine in hall was off. Powered up and made ice dispenser unit front"
type textarea "x"
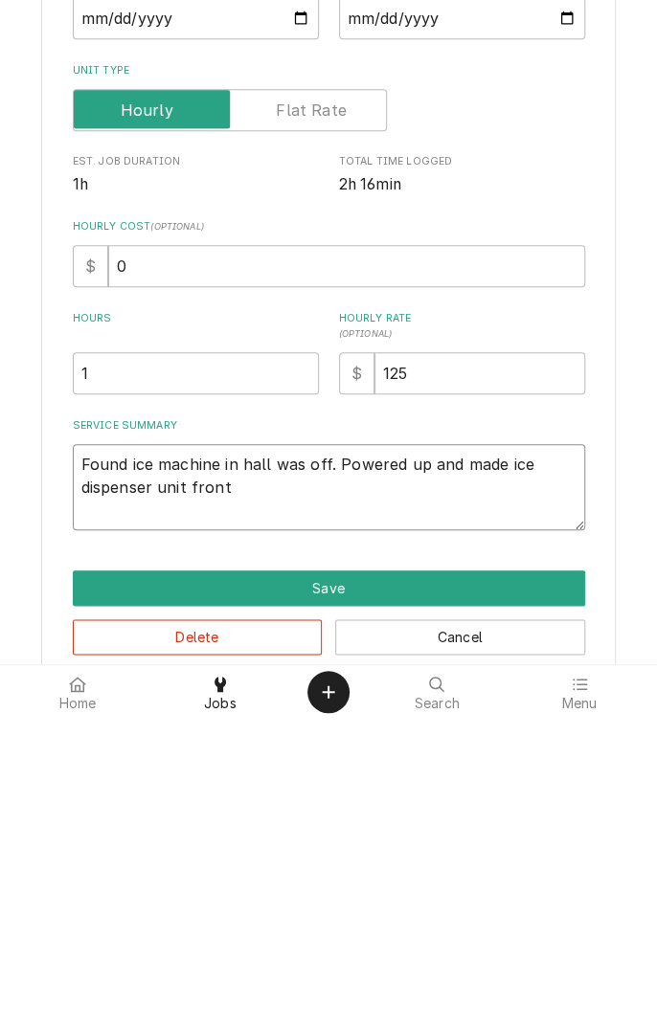
type textarea "Found ice machine in hall was off. Powered up and made ice dispenser unit front…"
type textarea "x"
type textarea "Found ice machine in hall was off. Powered up and made ice dispenser unit front…"
type textarea "x"
type textarea "Found ice machine in hall was off. Powered up and made ice dispenser unit front…"
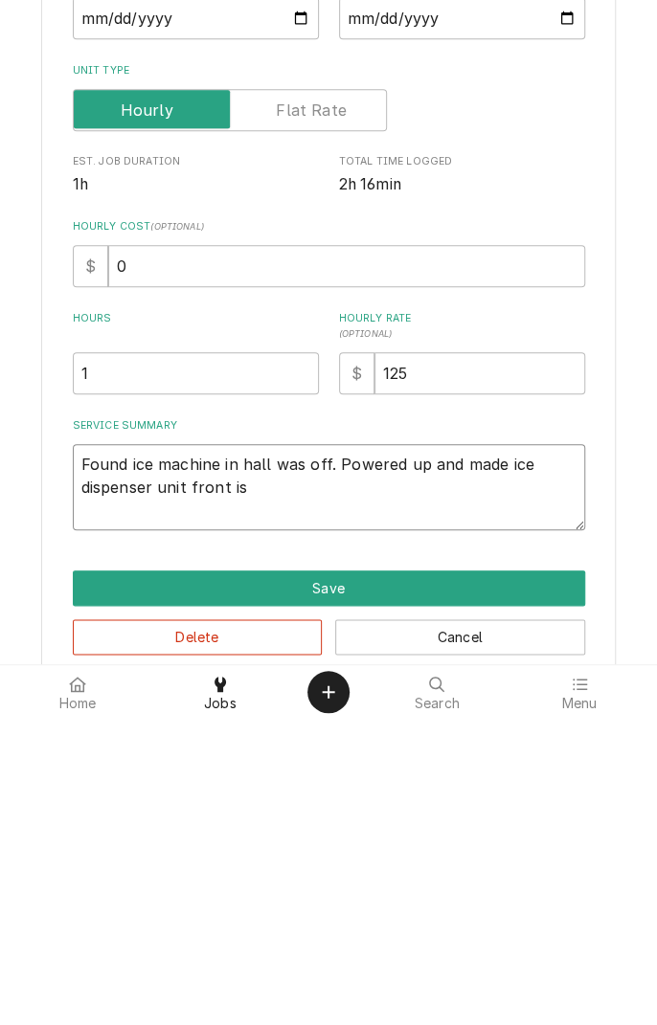
type textarea "x"
type textarea "Found ice machine in hall was off. Powered up and made ice dispenser unit front…"
type textarea "x"
type textarea "Found ice machine in hall was off. Powered up and made ice dispenser unit front…"
type textarea "x"
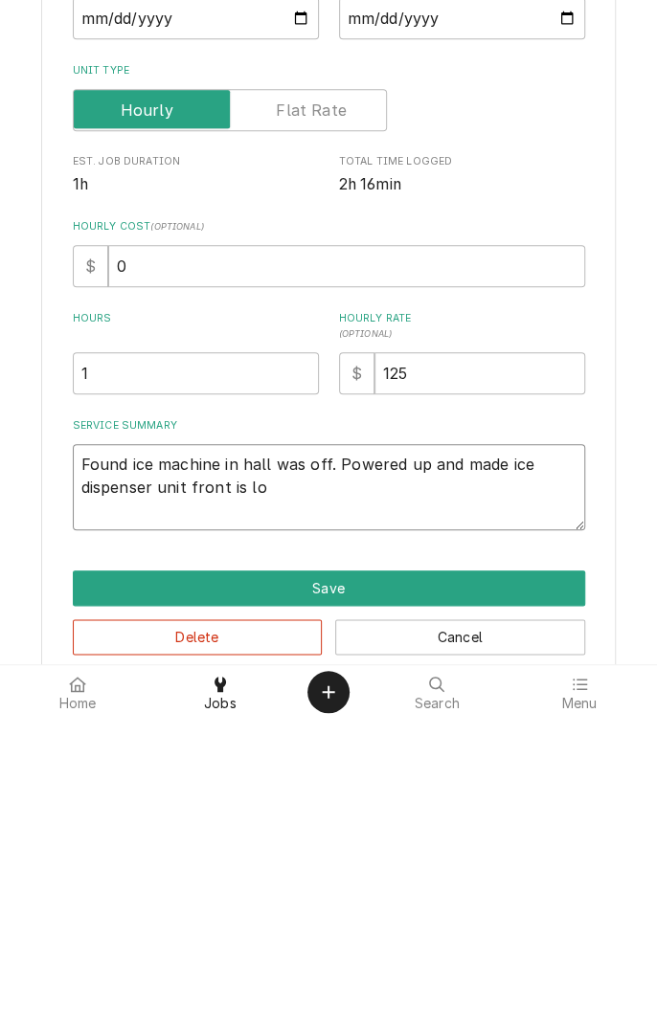
type textarea "Found ice machine in hall was off. Powered up and made ice dispenser unit front…"
type textarea "x"
type textarea "Found ice machine in hall was off. Powered up and made ice dispenser unit front…"
type textarea "x"
type textarea "Found ice machine in hall was off. Powered up and made ice dispenser unit front…"
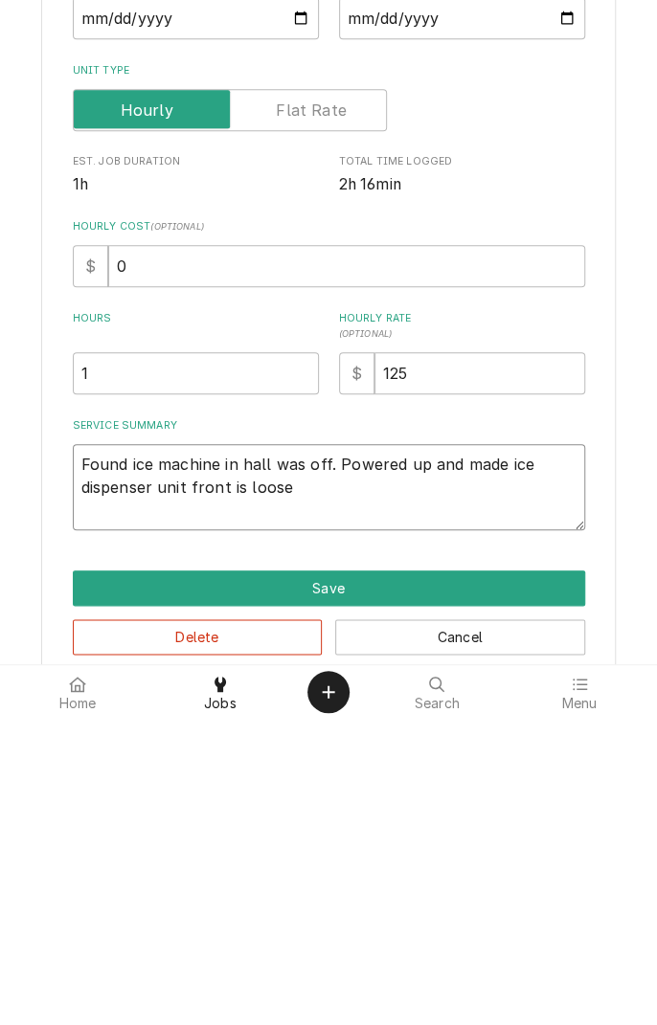
type textarea "x"
type textarea "Found ice machine in hall was off. Powered up and made ice dispenser unit front…"
type textarea "x"
type textarea "Found ice machine in hall was off. Powered up and made ice dispenser unit front…"
type textarea "x"
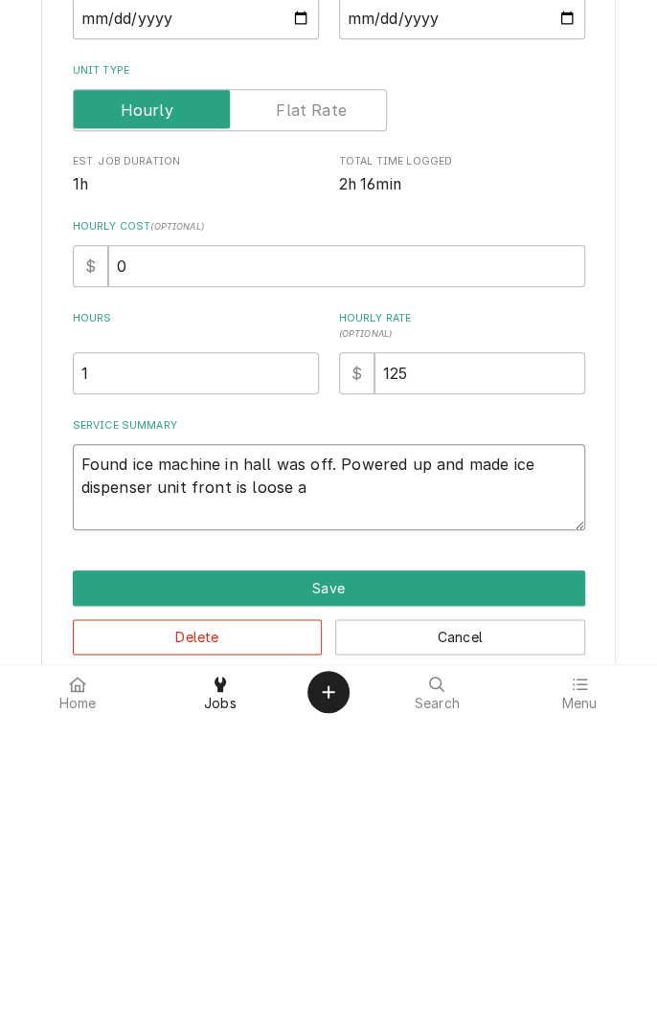
type textarea "Found ice machine in hall was off. Powered up and made ice dispenser unit front…"
type textarea "x"
type textarea "Found ice machine in hall was off. Powered up and made ice dispenser unit front…"
type textarea "x"
type textarea "Found ice machine in hall was off. Powered up and made ice dispenser unit front…"
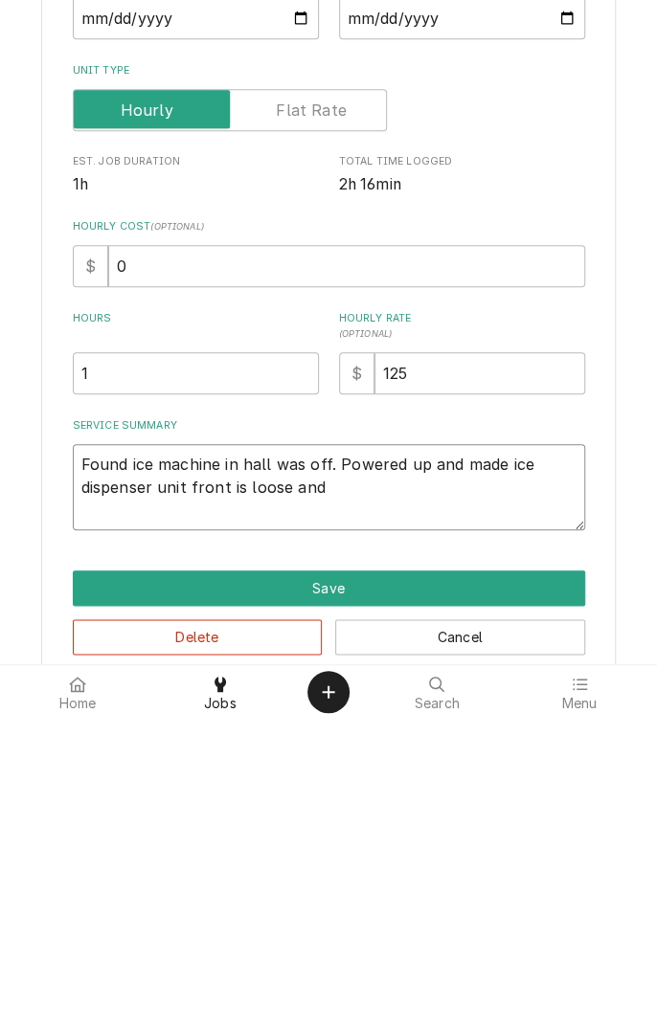
type textarea "x"
type textarea "Found ice machine in hall was off. Powered up and made ice dispenser unit front…"
type textarea "x"
type textarea "Found ice machine in hall was off. Powered up and made ice dispenser unit front…"
type textarea "x"
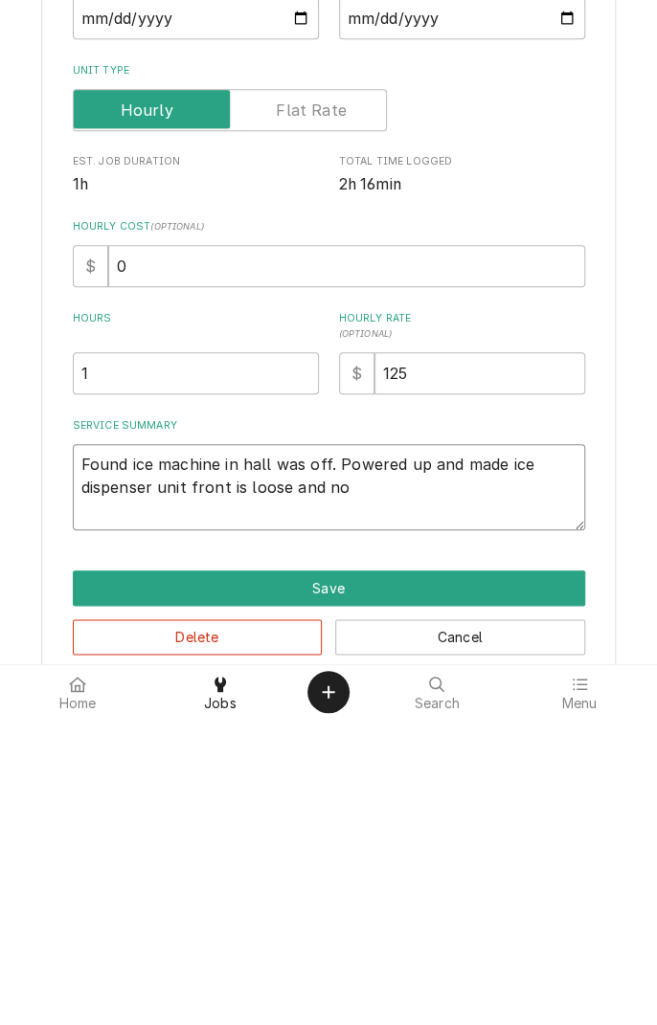
type textarea "Found ice machine in hall was off. Powered up and made ice dispenser unit front…"
type textarea "x"
type textarea "Found ice machine in hall was off. Powered up and made ice dispenser unit front…"
type textarea "x"
type textarea "Found ice machine in hall was off. Powered up and made ice dispenser unit front…"
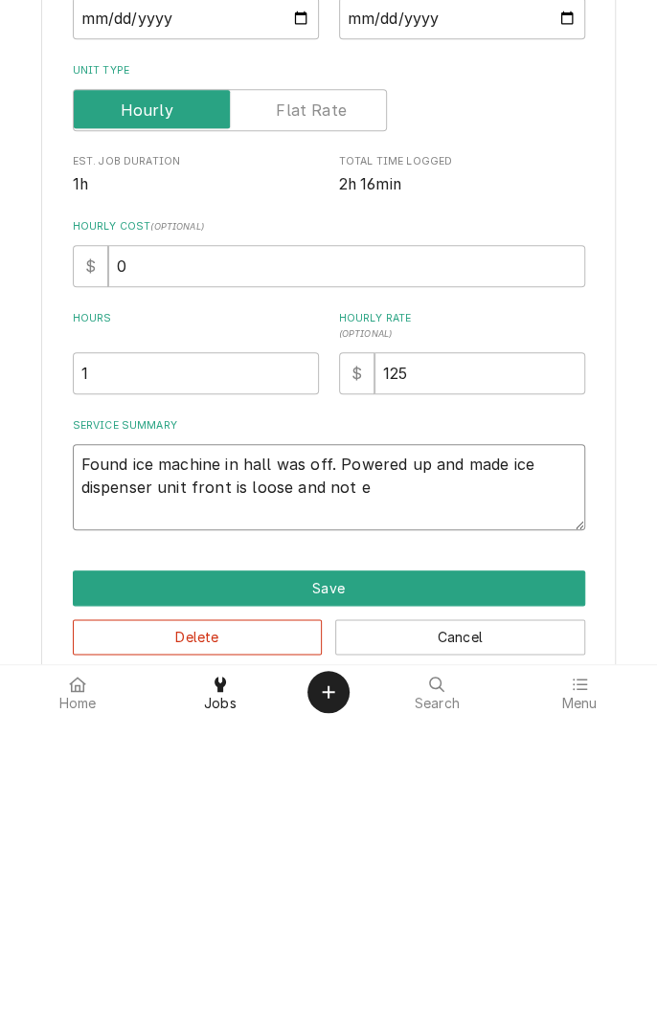
type textarea "x"
type textarea "Found ice machine in hall was off. Powered up and made ice dispenser unit front…"
type textarea "x"
type textarea "Found ice machine in hall was off. Powered up and made ice dispenser unit front…"
type textarea "x"
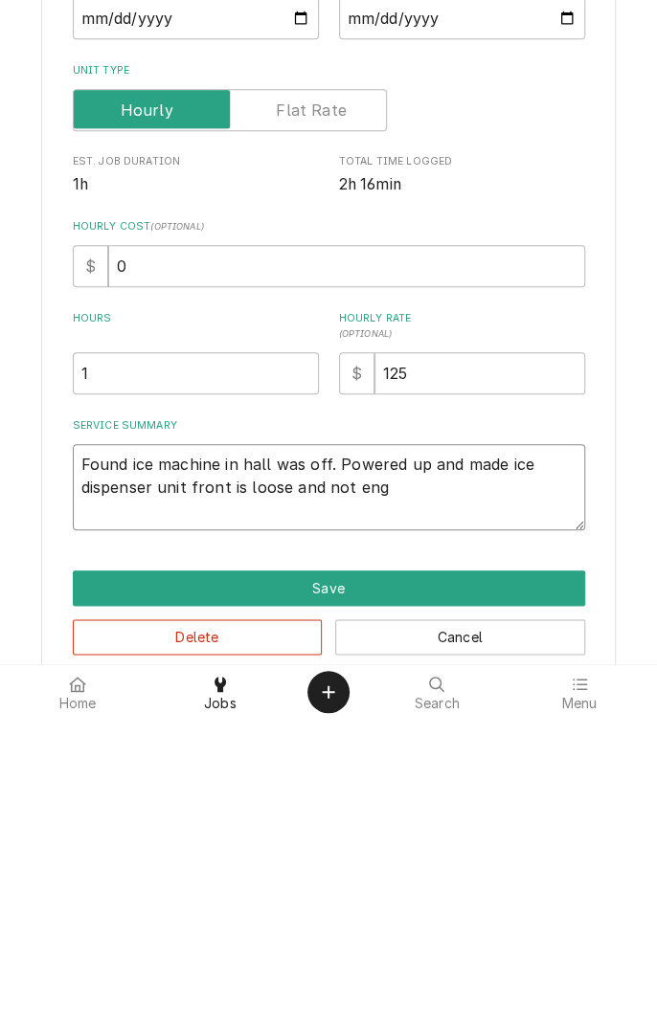
type textarea "Found ice machine in hall was off. Powered up and made ice dispenser unit front…"
type textarea "x"
type textarea "Found ice machine in hall was off. Powered up and made ice dispenser unit front…"
type textarea "x"
type textarea "Found ice machine in hall was off. Powered up and made ice dispenser unit front…"
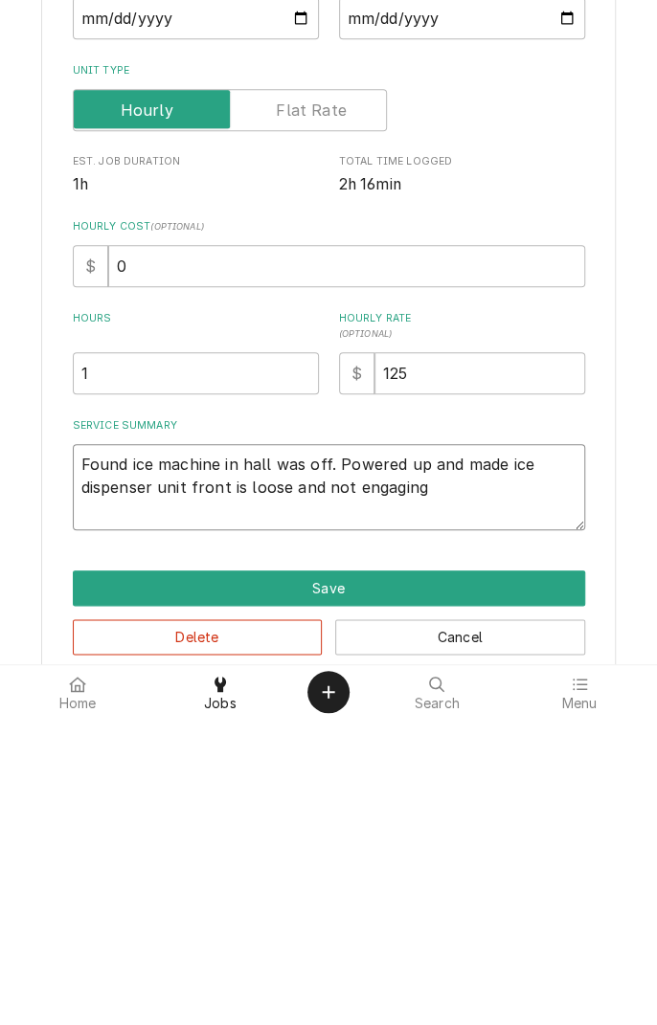
type textarea "x"
type textarea "Found ice machine in hall was off. Powered up and made ice dispenser unit front…"
type textarea "x"
type textarea "Found ice machine in hall was off. Powered up and made ice dispenser unit front…"
type textarea "x"
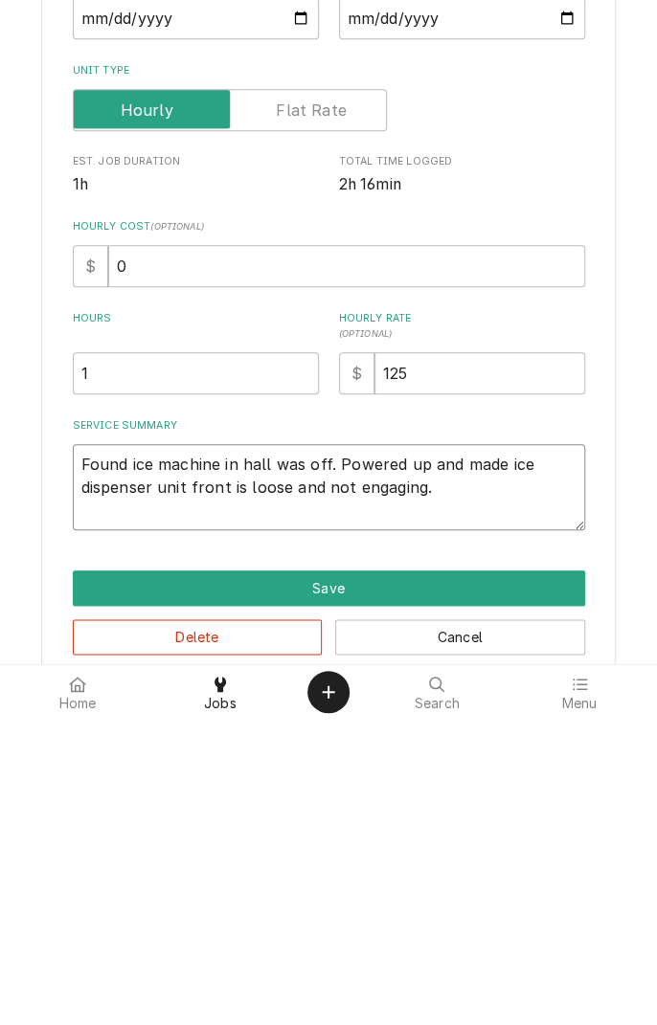
type textarea "Found ice machine in hall was off. Powered up and made ice dispenser unit front…"
type textarea "x"
type textarea "Found ice machine in hall was off. Powered up and made ice dispenser unit front…"
type textarea "x"
type textarea "Found ice machine in hall was off. Powered up and made ice dispenser unit front…"
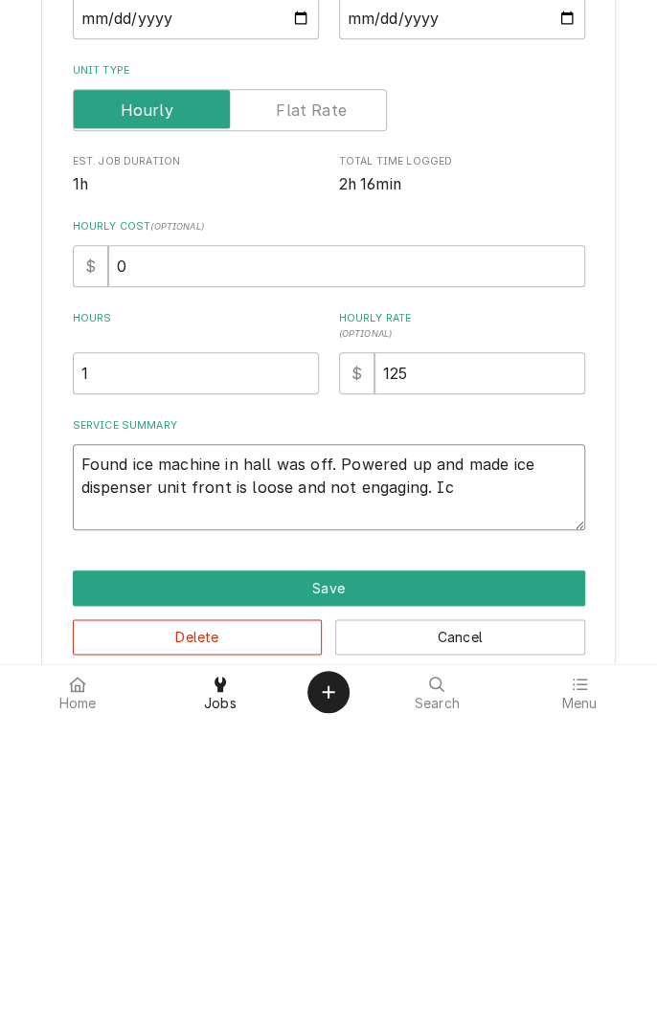
type textarea "x"
type textarea "Found ice machine in hall was off. Powered up and made ice dispenser unit front…"
type textarea "x"
type textarea "Found ice machine in hall was off. Powered up and made ice dispenser unit front…"
type textarea "x"
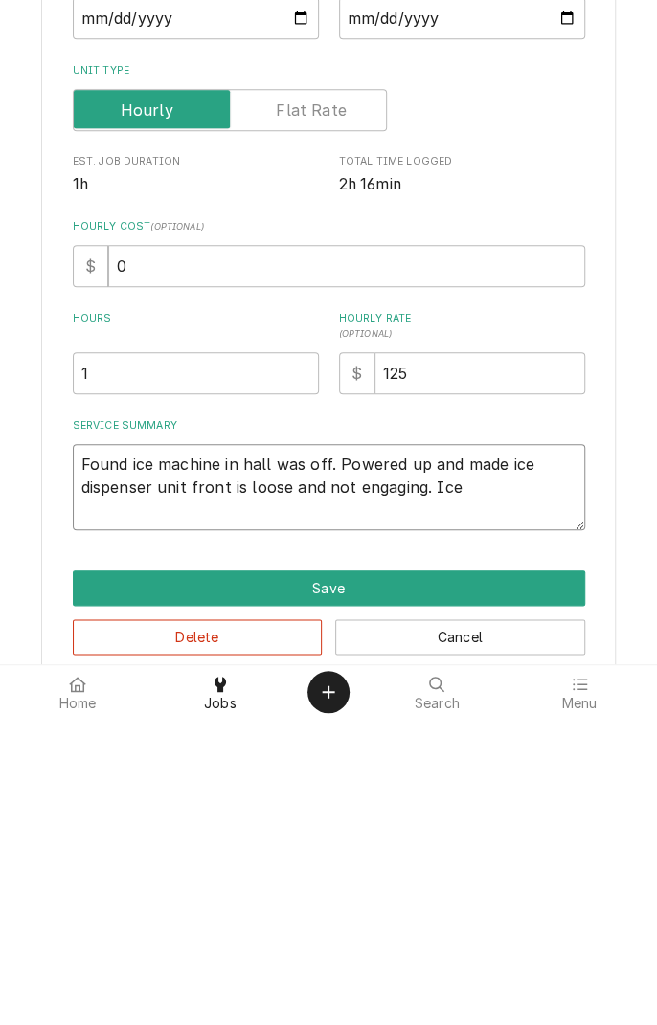
type textarea "Found ice machine in hall was off. Powered up and made ice dispenser unit front…"
type textarea "x"
type textarea "Found ice machine in hall was off. Powered up and made ice dispenser unit front…"
type textarea "x"
type textarea "Found ice machine in hall was off. Powered up and made ice dispenser unit front…"
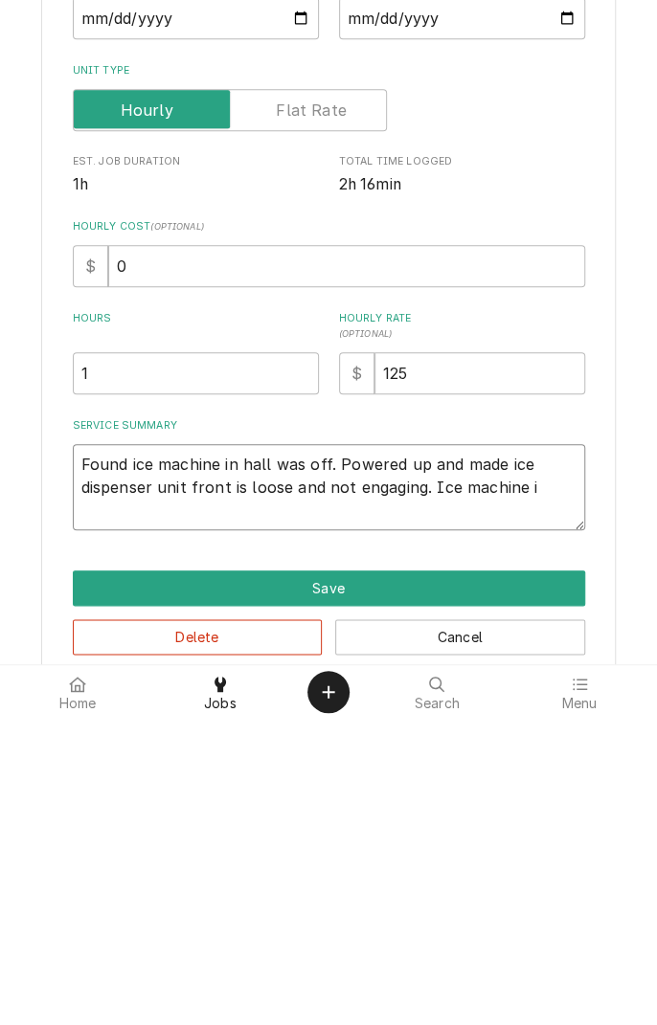
type textarea "x"
type textarea "Found ice machine in hall was off. Powered up and made ice dispenser unit front…"
type textarea "x"
type textarea "Found ice machine in hall was off. Powered up and made ice dispenser unit front…"
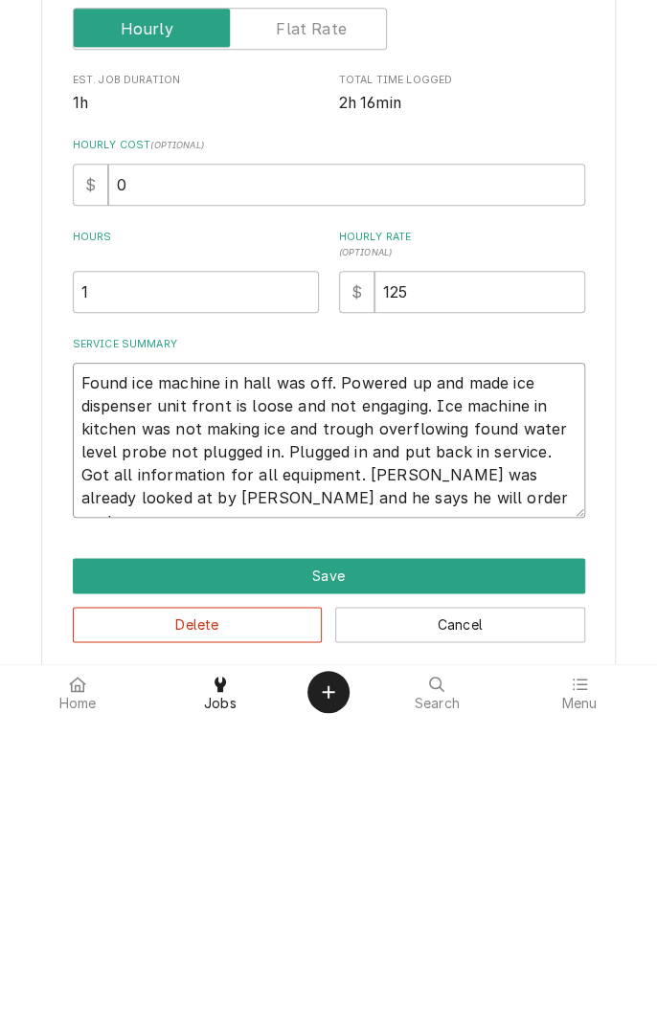
scroll to position [100, 0]
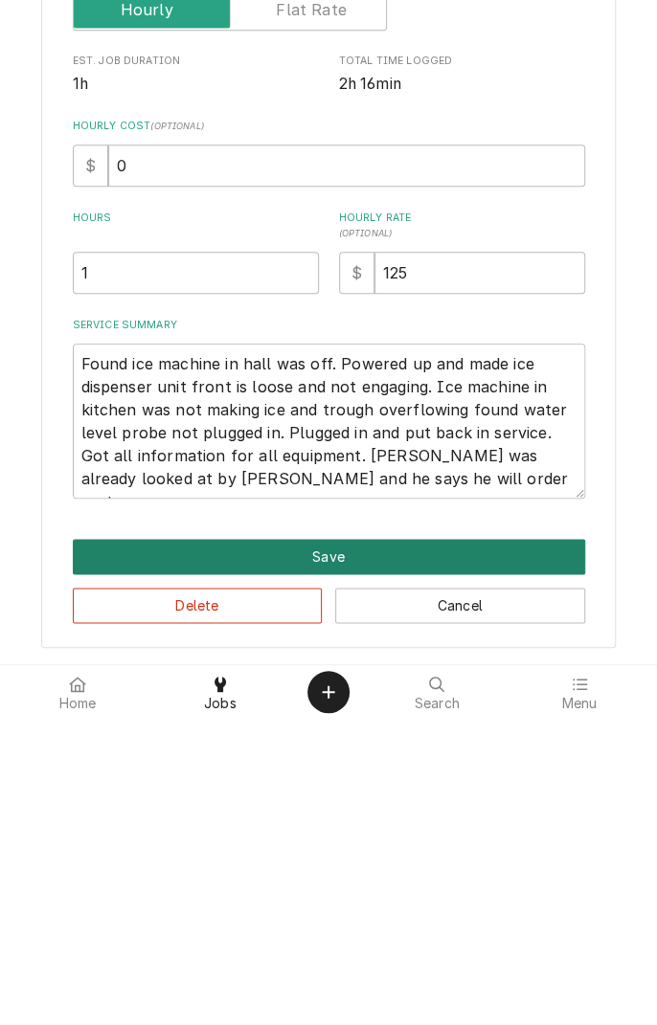
click at [435, 855] on button "Save" at bounding box center [329, 862] width 512 height 35
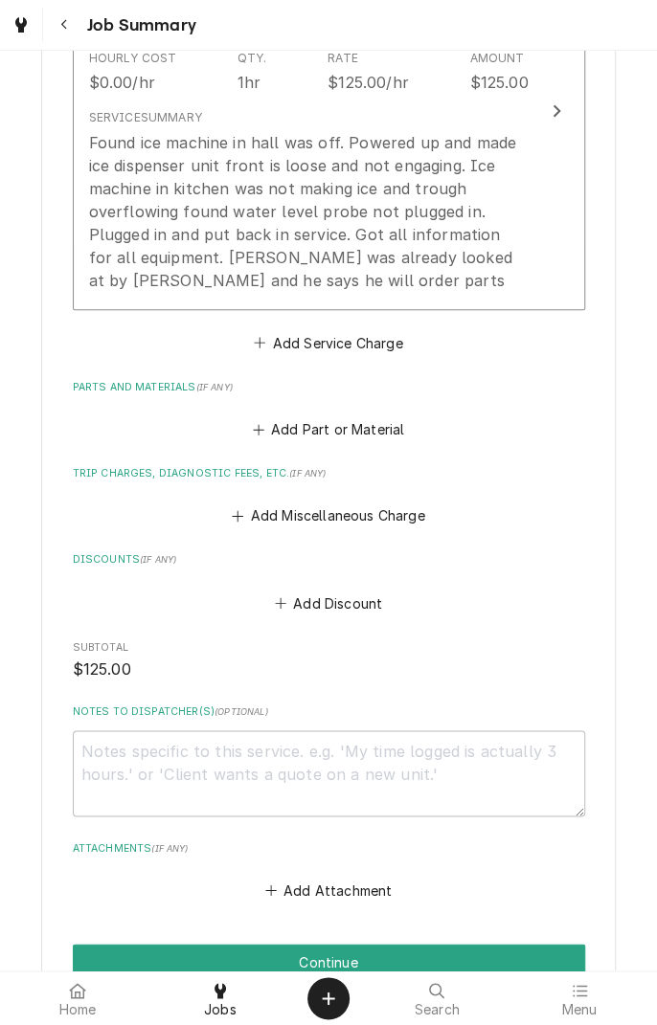
scroll to position [632, 0]
click at [388, 511] on button "Add Miscellaneous Charge" at bounding box center [328, 515] width 199 height 27
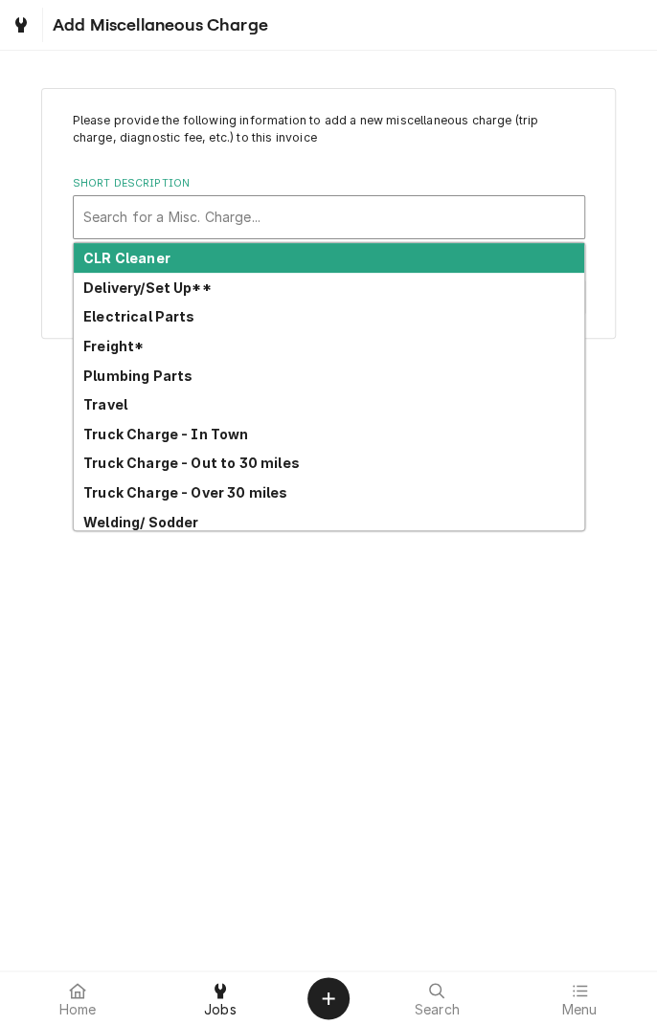
click at [198, 436] on strong "Truck Charge - In Town" at bounding box center [166, 434] width 166 height 16
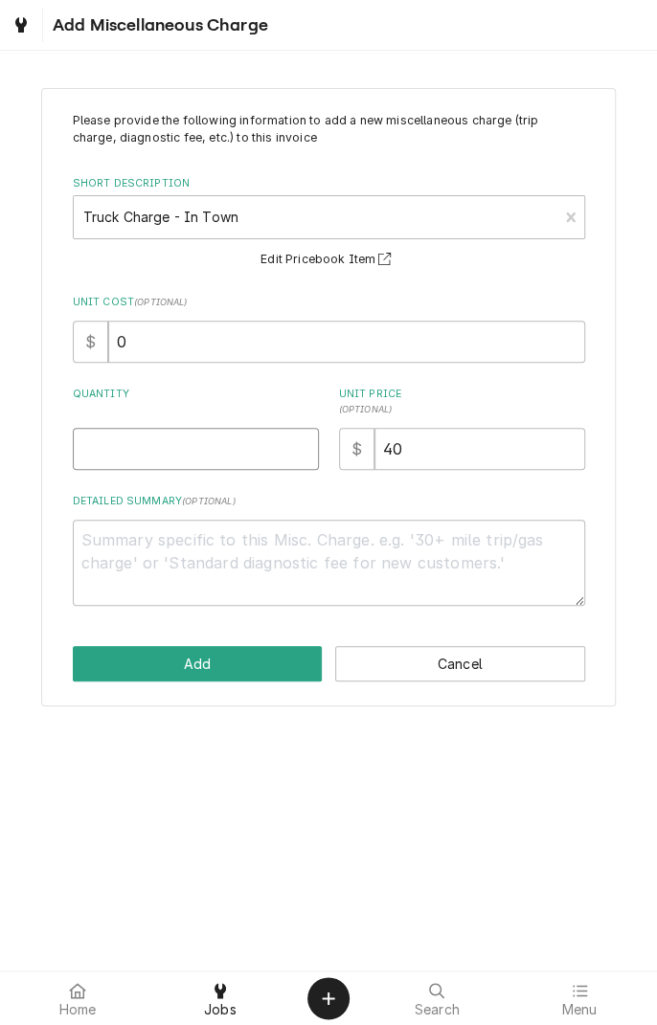
click at [241, 446] on input "Quantity" at bounding box center [196, 449] width 246 height 42
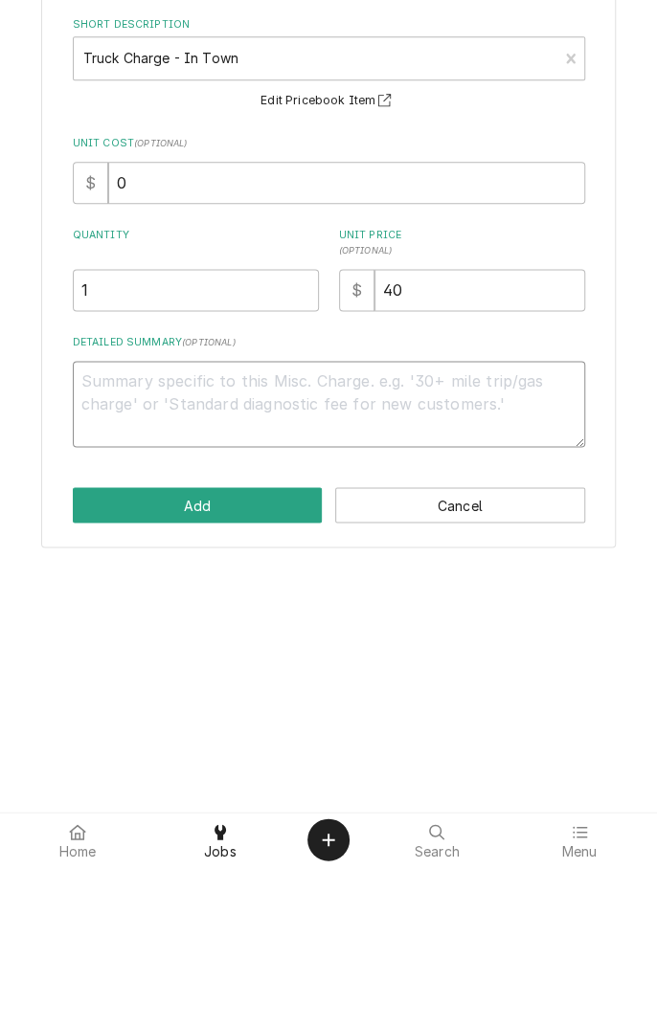
click at [365, 545] on textarea "Detailed Summary ( optional )" at bounding box center [329, 563] width 512 height 86
click at [234, 650] on button "Add" at bounding box center [198, 663] width 250 height 35
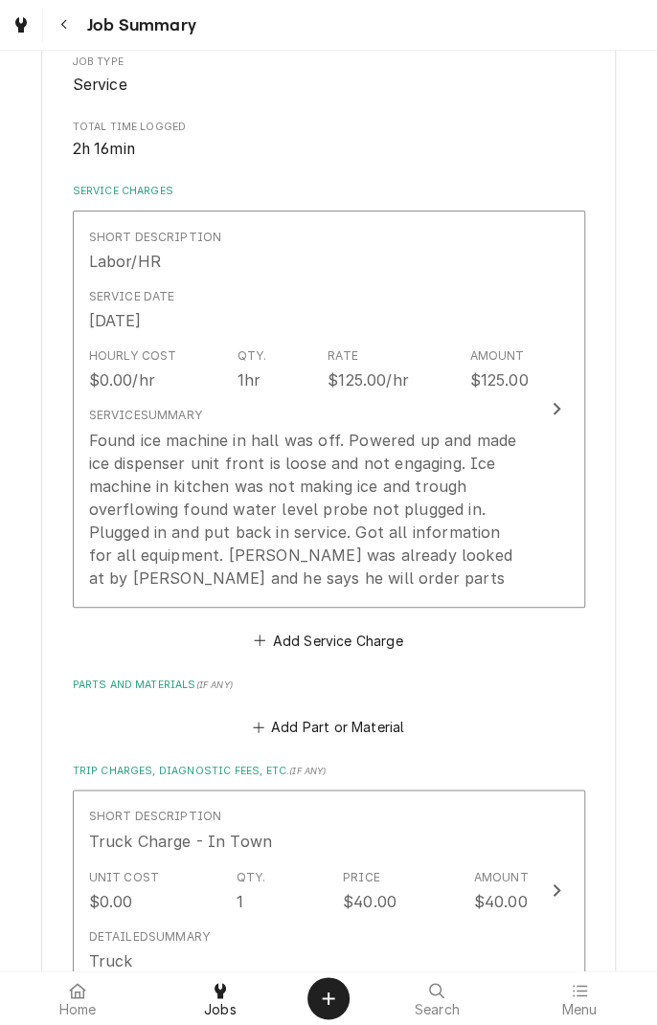
scroll to position [324, 0]
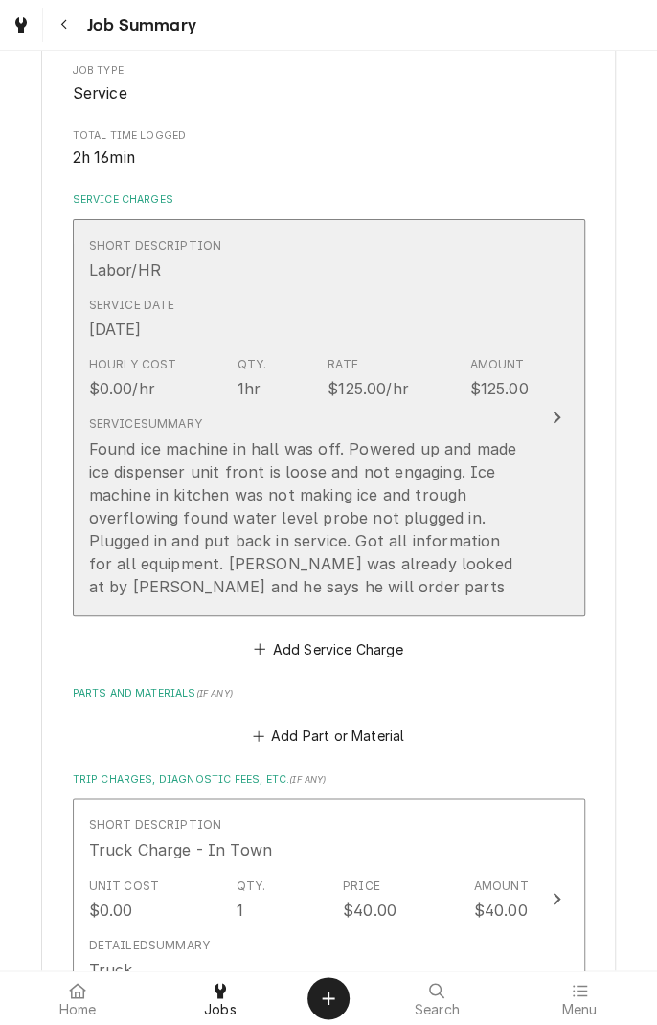
click at [337, 362] on div "Rate" at bounding box center [342, 364] width 31 height 17
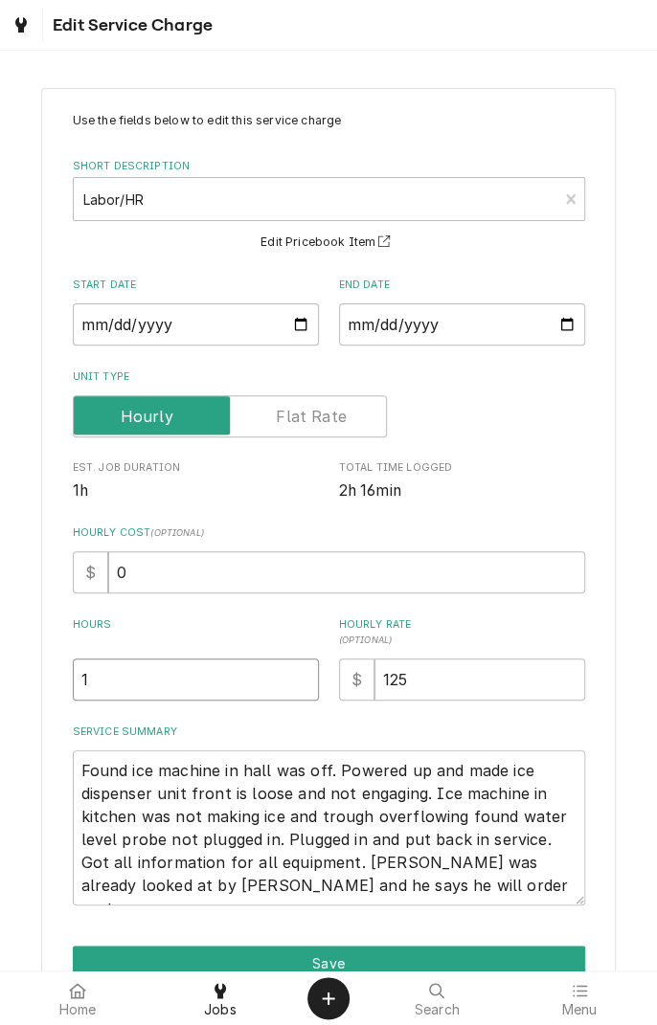
click at [184, 671] on input "1" at bounding box center [196, 680] width 246 height 42
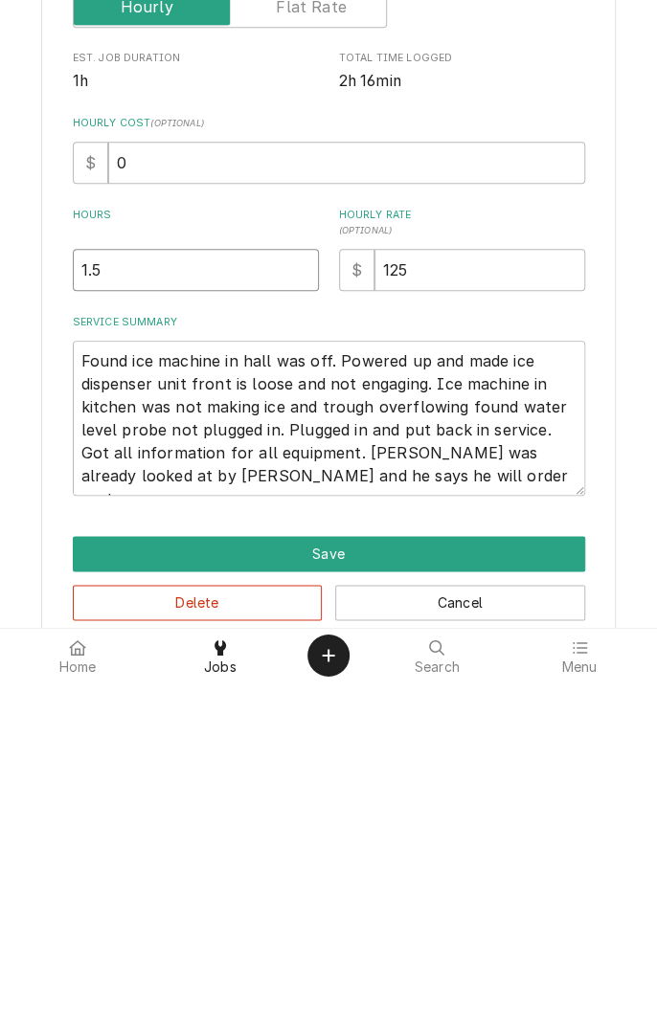
scroll to position [100, 0]
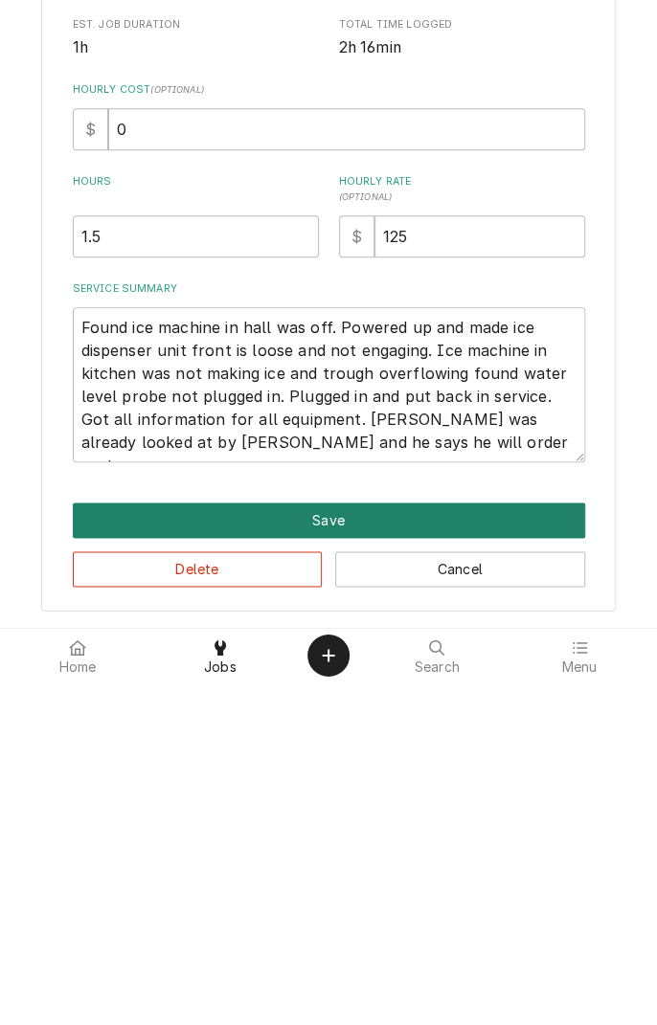
click at [356, 859] on button "Save" at bounding box center [329, 862] width 512 height 35
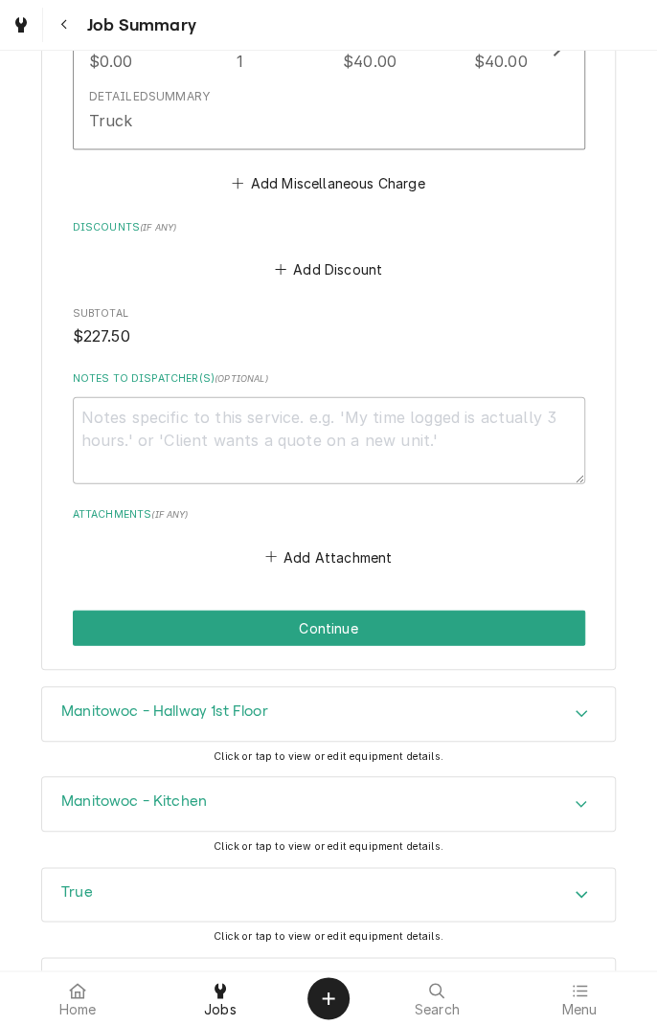
scroll to position [1246, 0]
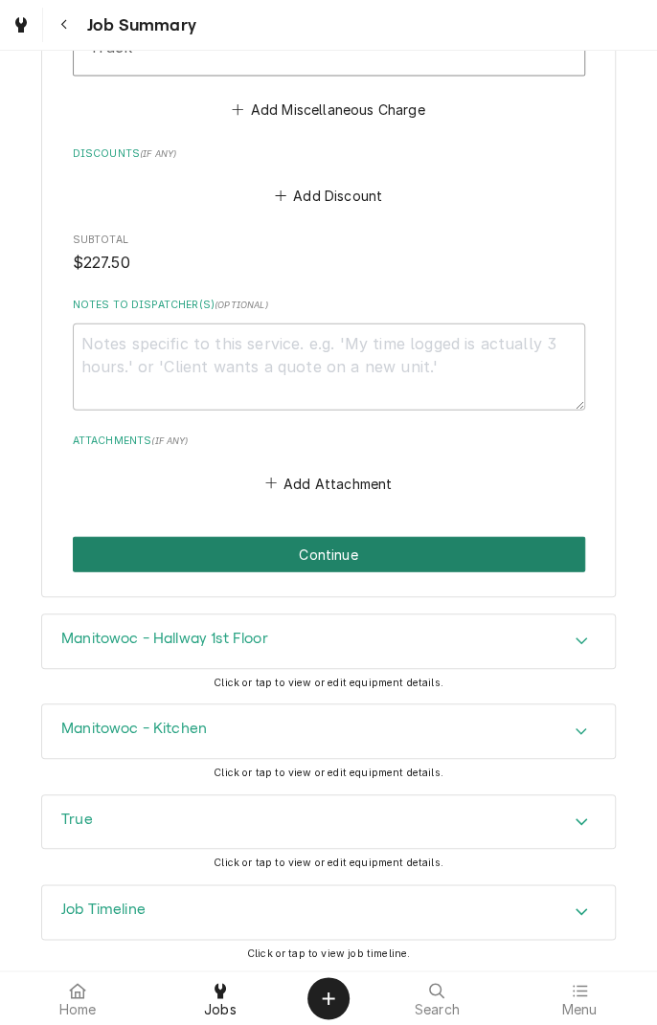
click at [438, 552] on button "Continue" at bounding box center [329, 554] width 512 height 35
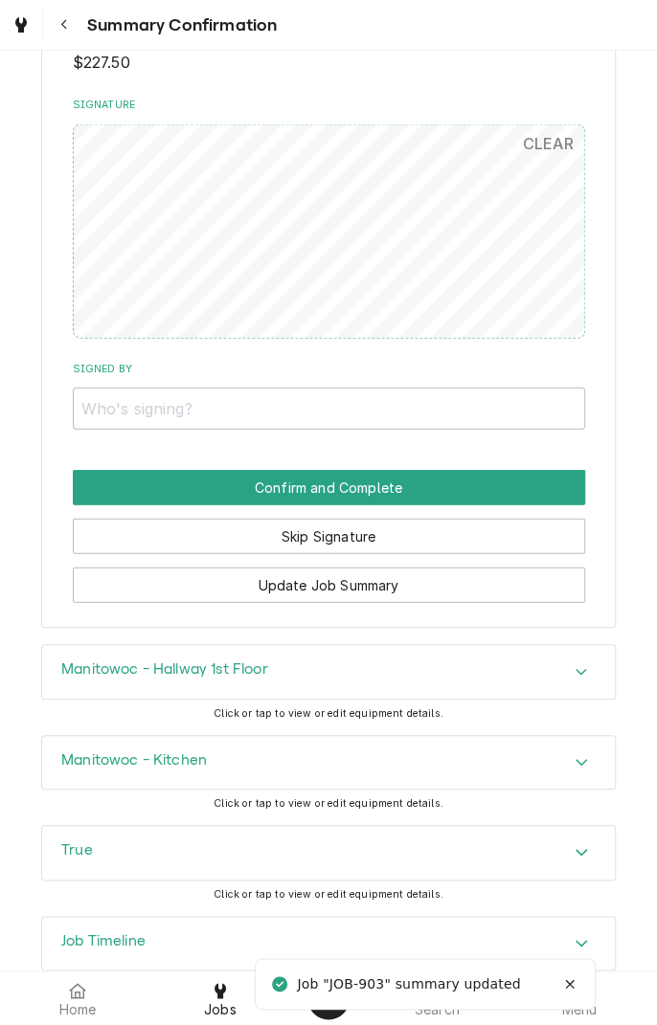
scroll to position [1219, 0]
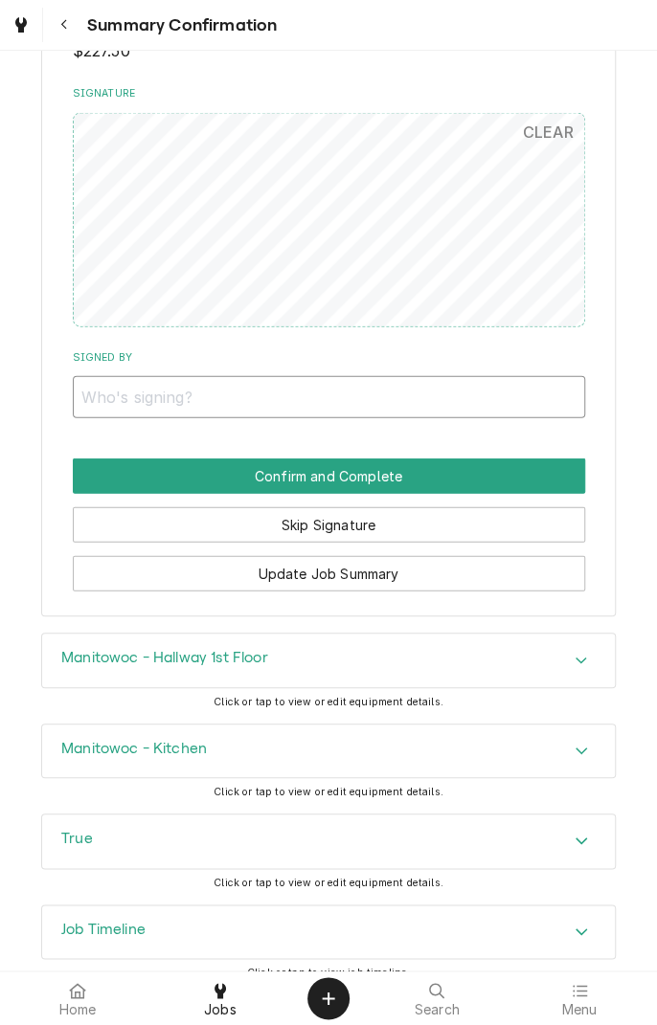
click at [94, 382] on input "Signed By" at bounding box center [329, 397] width 512 height 42
type input "[PERSON_NAME]"
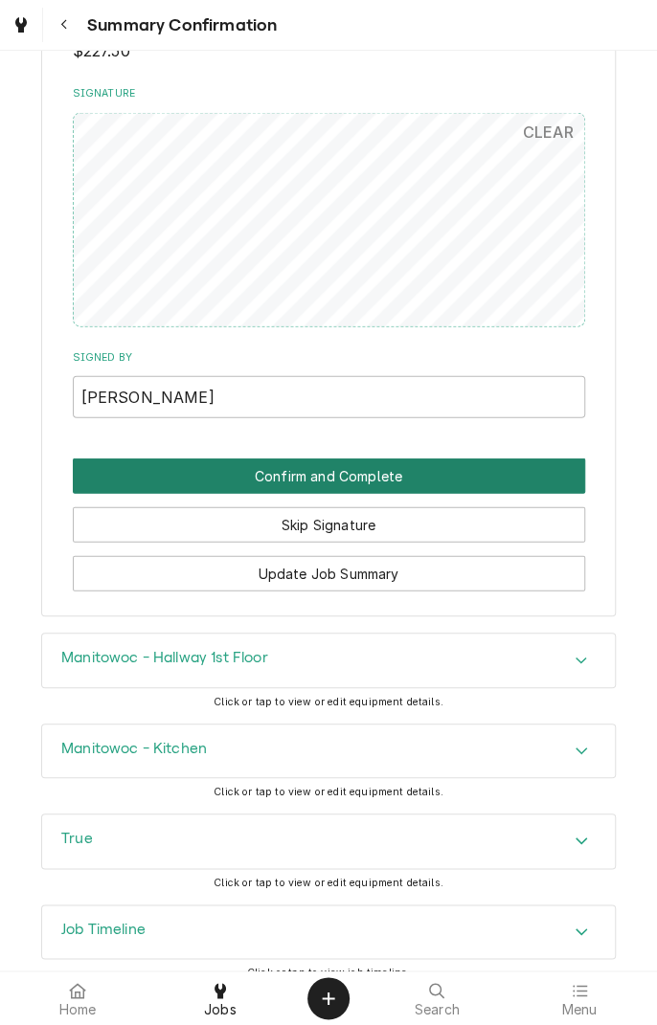
click at [509, 461] on button "Confirm and Complete" at bounding box center [329, 475] width 512 height 35
